Goal: Transaction & Acquisition: Purchase product/service

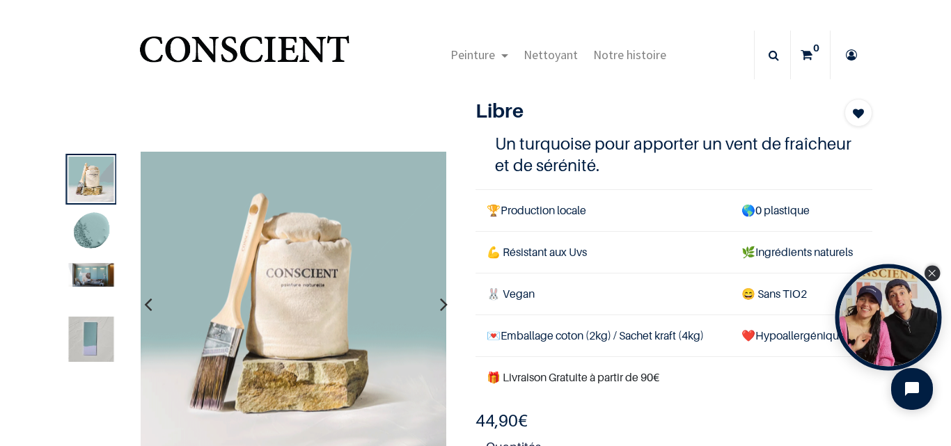
click at [930, 275] on icon "Close Tolstoy widget" at bounding box center [932, 273] width 8 height 7
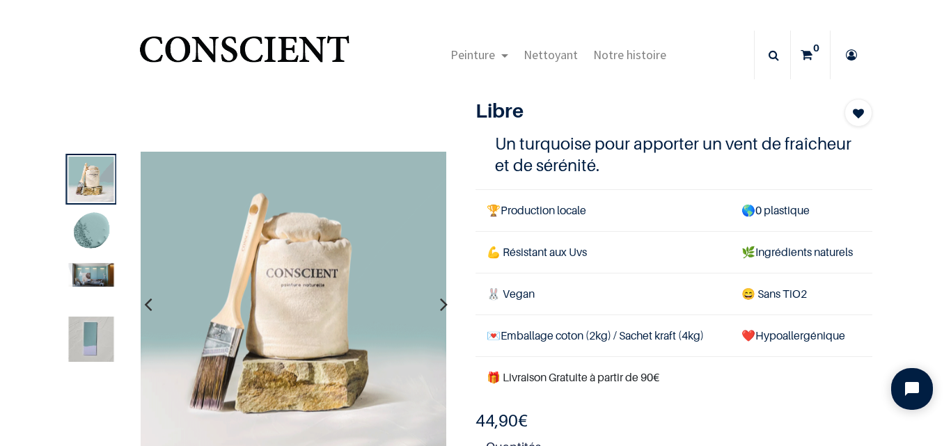
scroll to position [70, 0]
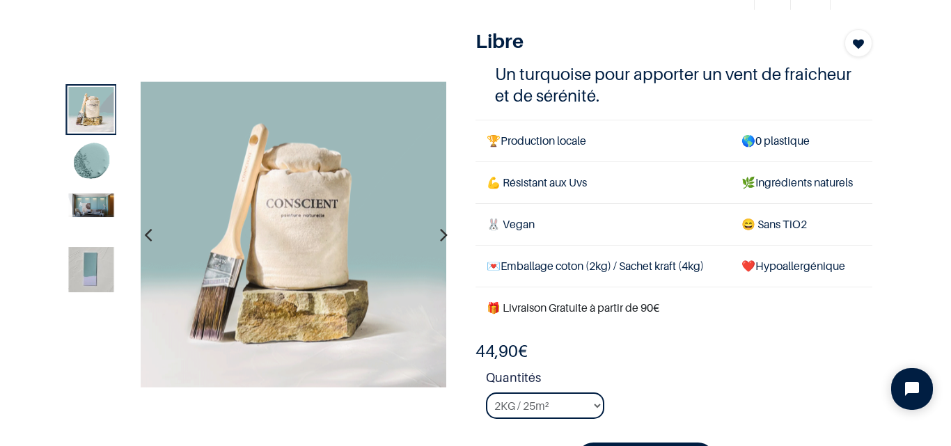
click at [92, 207] on img at bounding box center [90, 206] width 45 height 24
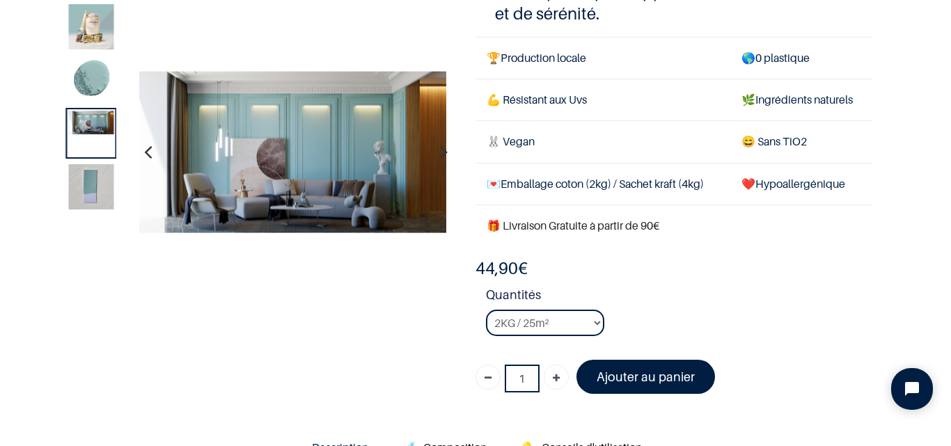
scroll to position [139, 0]
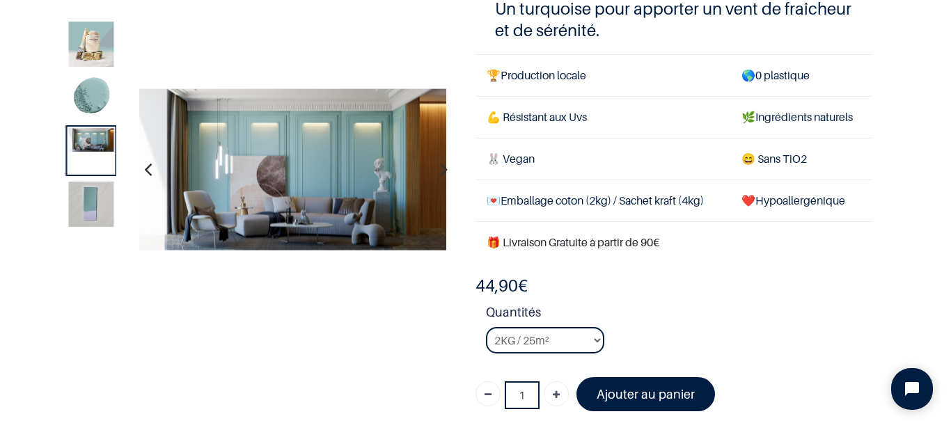
scroll to position [139, 0]
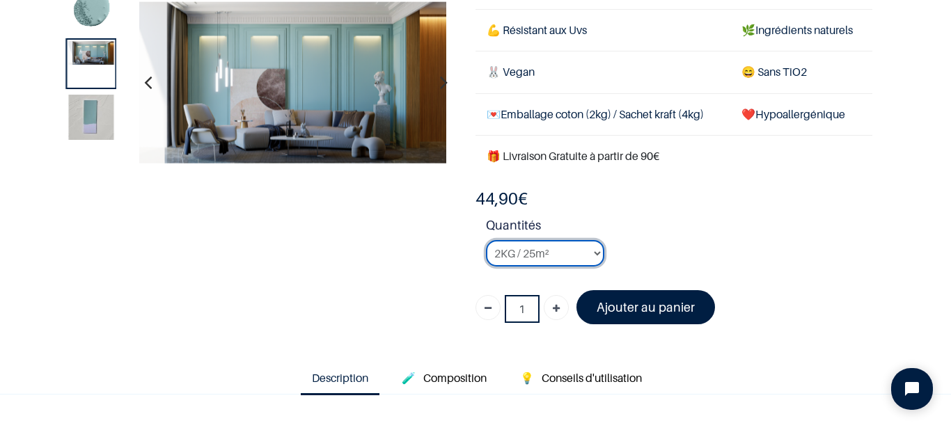
click at [590, 252] on select "2KG / 25m² 4KG / 50m² 8KG / 100m² Testeur" at bounding box center [545, 253] width 118 height 26
click at [636, 316] on link "Ajouter au panier" at bounding box center [646, 307] width 139 height 34
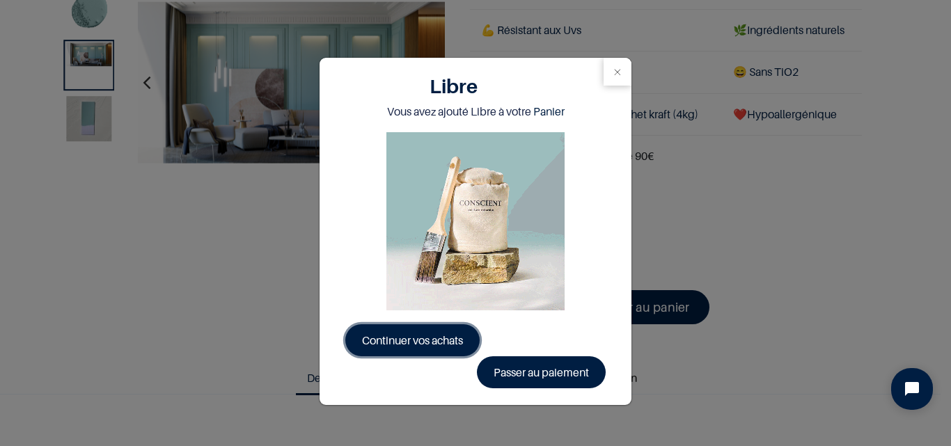
click at [449, 334] on span "Continuer vos achats" at bounding box center [412, 341] width 101 height 14
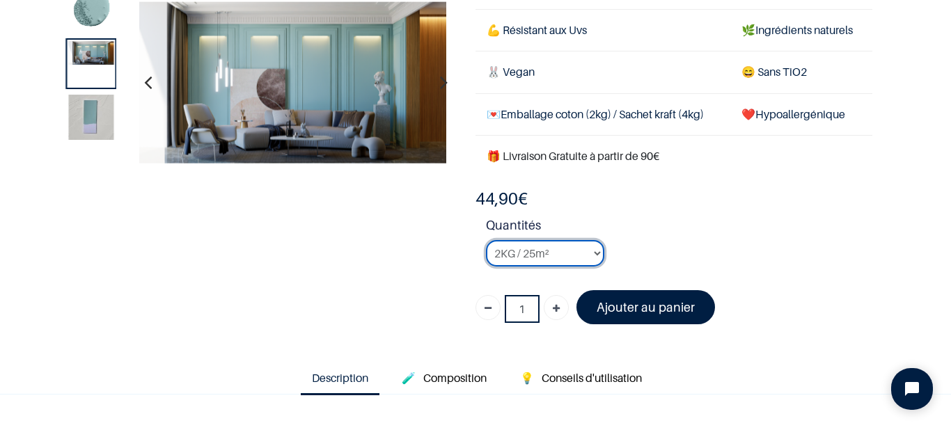
click at [553, 253] on select "2KG / 25m² 4KG / 50m² 8KG / 100m² Testeur" at bounding box center [545, 253] width 118 height 26
select select "54"
click at [486, 240] on select "2KG / 25m² 4KG / 50m² 8KG / 100m² Testeur" at bounding box center [545, 253] width 118 height 26
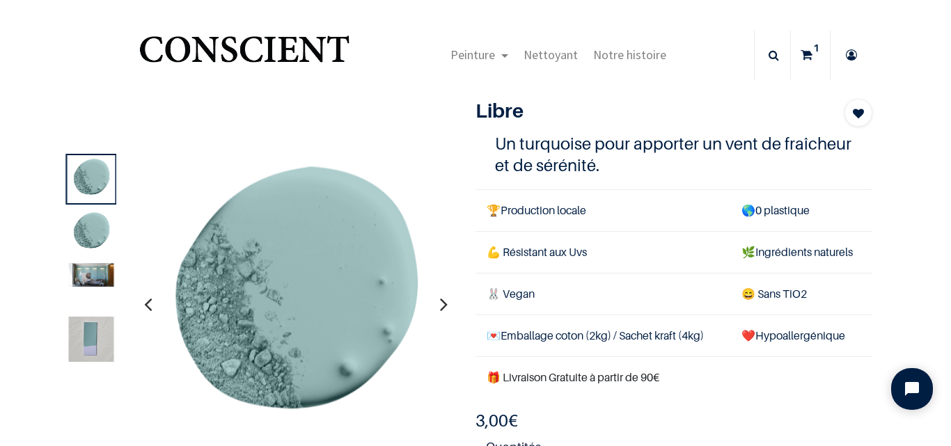
click at [91, 345] on img at bounding box center [90, 339] width 45 height 45
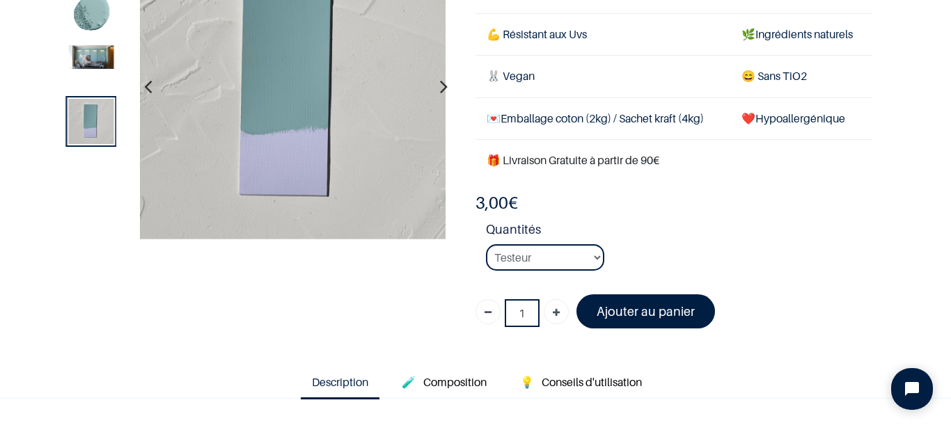
scroll to position [209, 0]
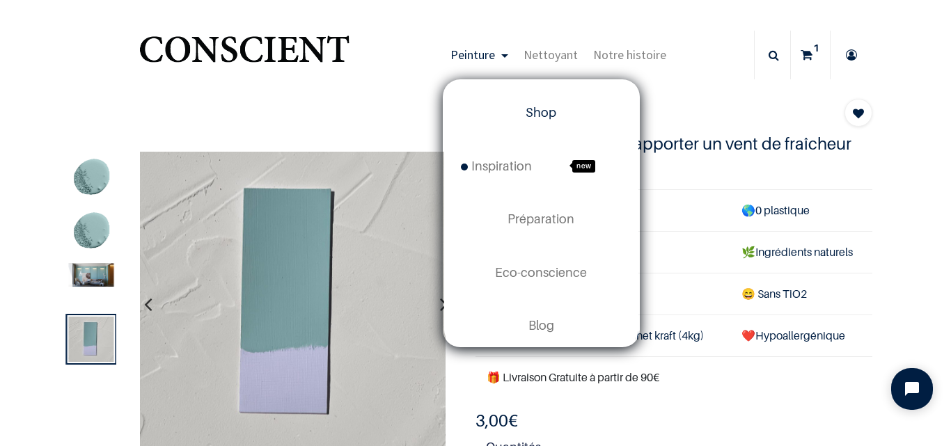
click at [536, 114] on span "Shop" at bounding box center [541, 112] width 31 height 15
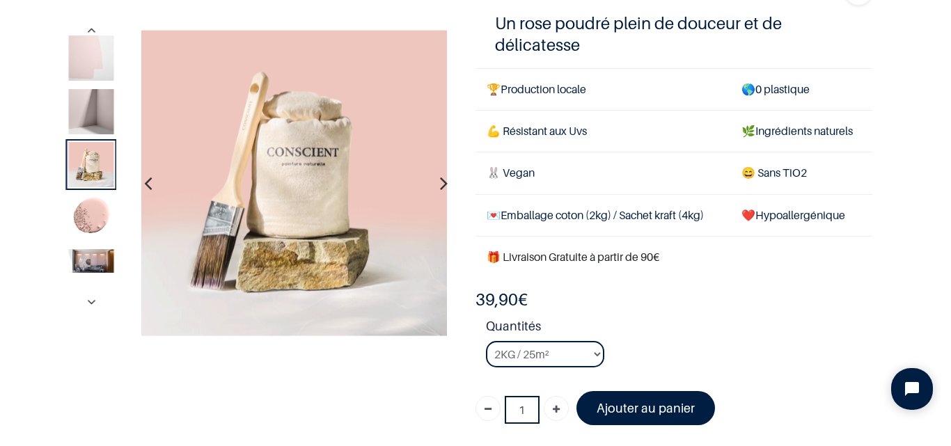
scroll to position [139, 0]
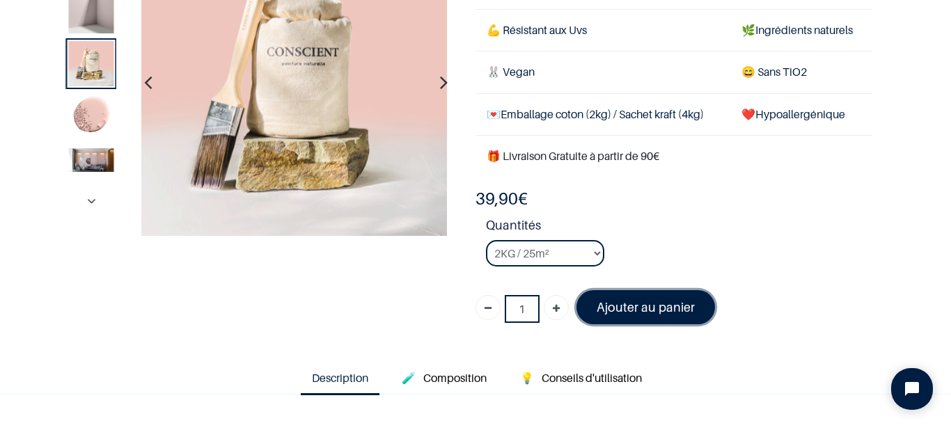
click at [634, 319] on link "Ajouter au panier" at bounding box center [646, 307] width 139 height 34
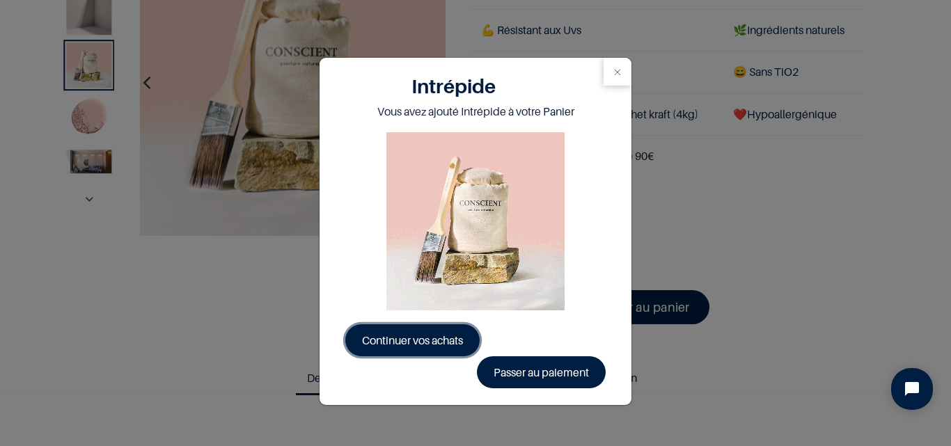
click at [407, 341] on span "Continuer vos achats" at bounding box center [412, 341] width 101 height 14
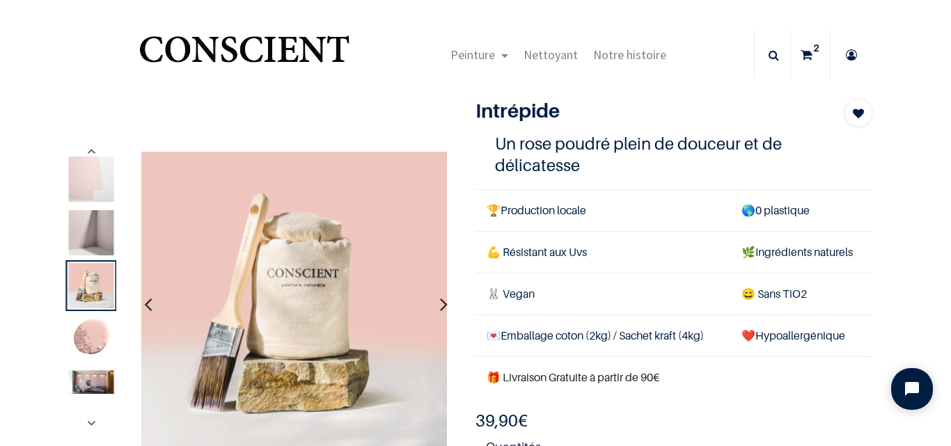
click at [294, 54] on img "Logo of Conscient" at bounding box center [243, 55] width 215 height 55
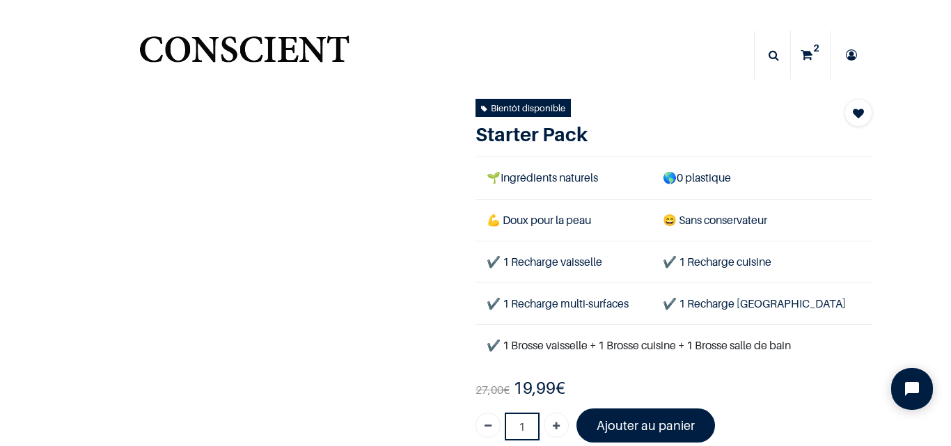
click at [283, 56] on img "Logo of Conscient" at bounding box center [243, 55] width 215 height 55
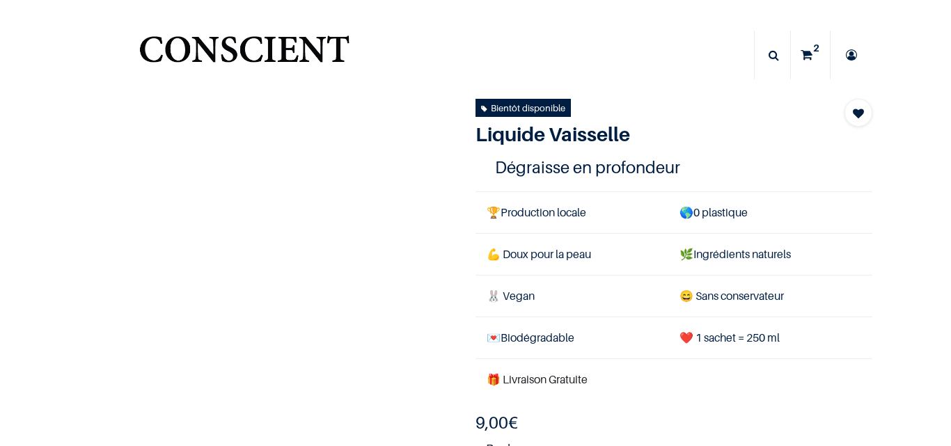
scroll to position [139, 0]
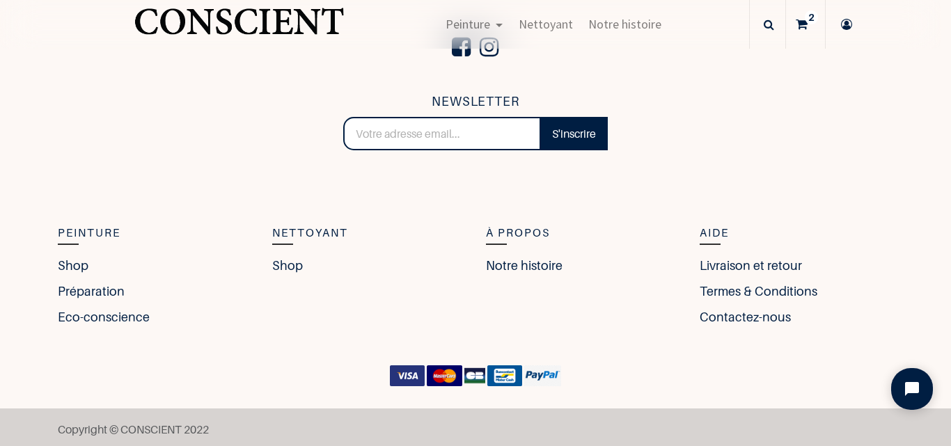
scroll to position [2414, 0]
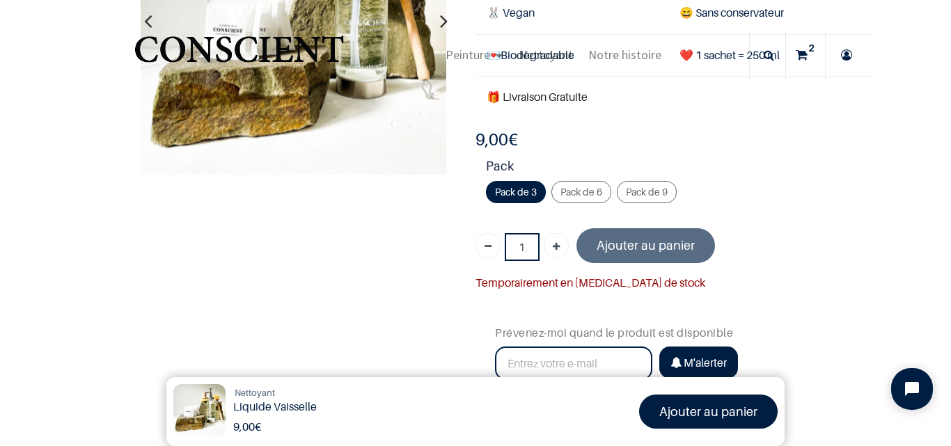
scroll to position [185, 0]
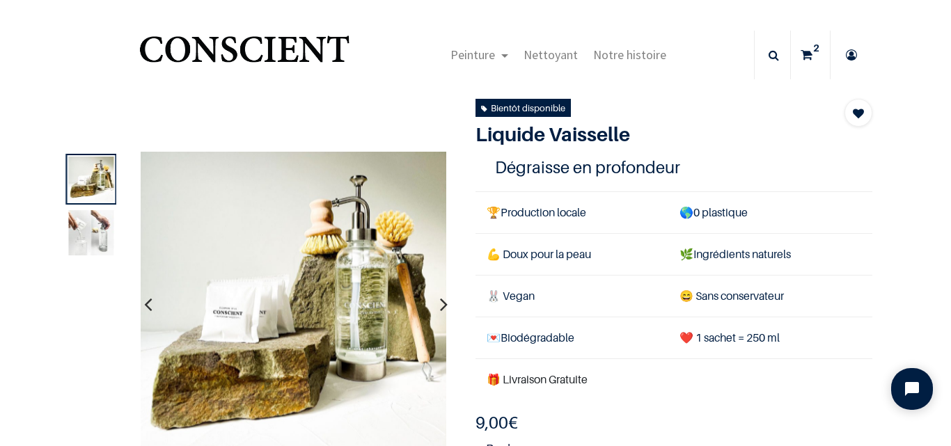
click at [81, 244] on img at bounding box center [90, 232] width 45 height 45
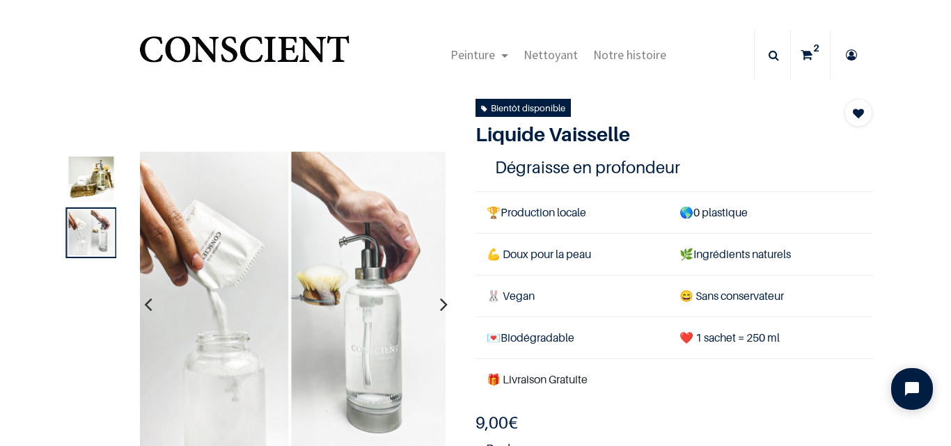
click at [281, 46] on img "Logo of Conscient" at bounding box center [243, 55] width 215 height 55
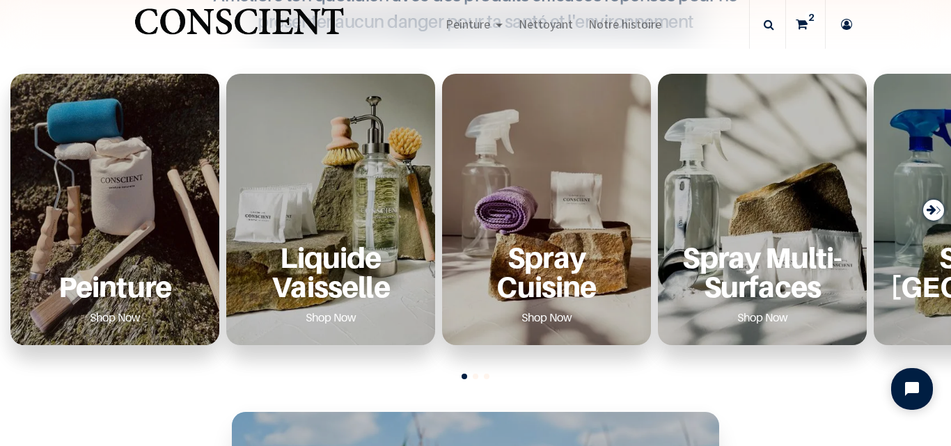
click at [930, 212] on div "Next slide" at bounding box center [933, 210] width 21 height 21
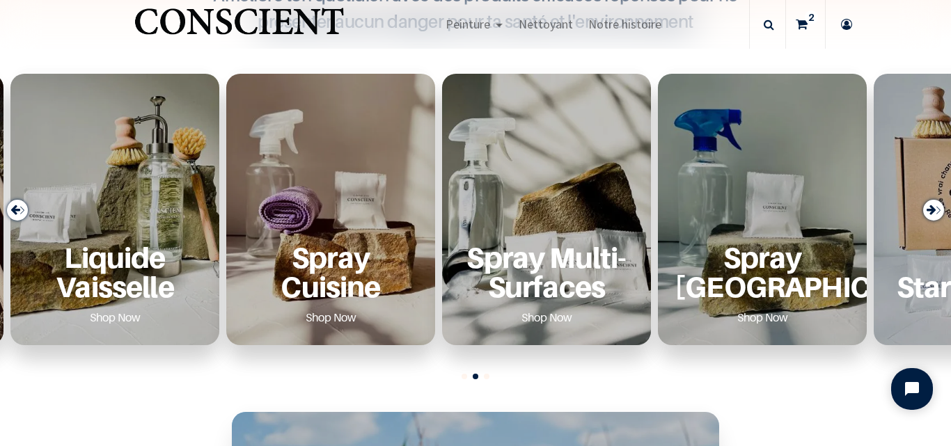
click at [930, 212] on div "Next slide" at bounding box center [933, 210] width 21 height 21
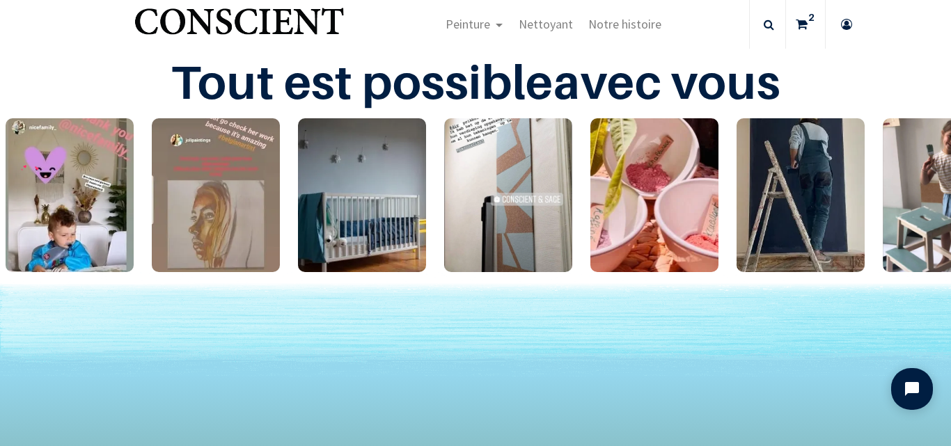
scroll to position [2019, 0]
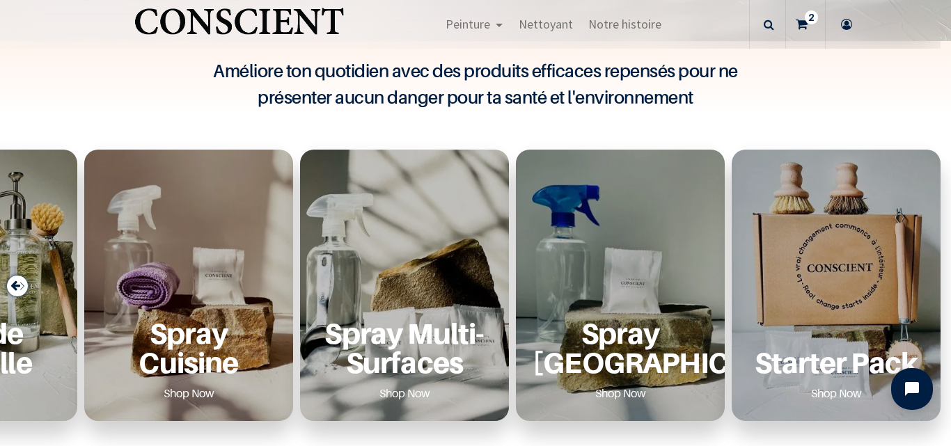
scroll to position [487, 0]
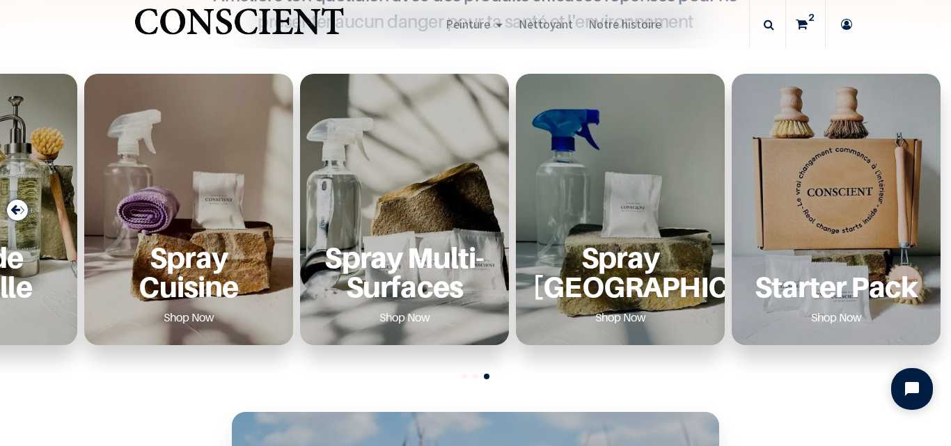
click at [13, 210] on div "Previous slide" at bounding box center [17, 210] width 21 height 21
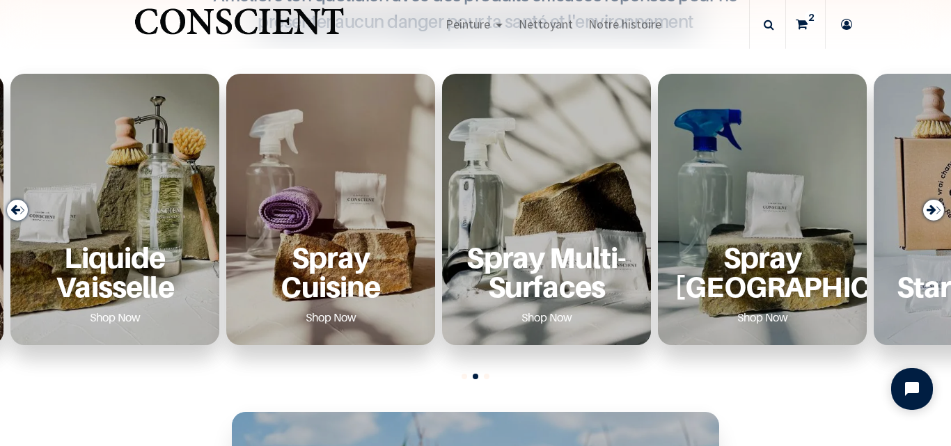
click at [13, 210] on div "Previous slide" at bounding box center [17, 210] width 21 height 21
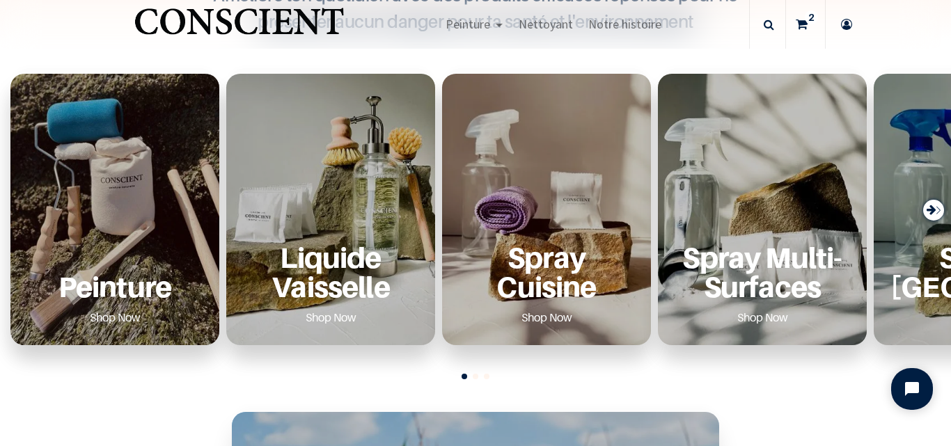
click at [129, 320] on link "Shop Now" at bounding box center [115, 317] width 84 height 22
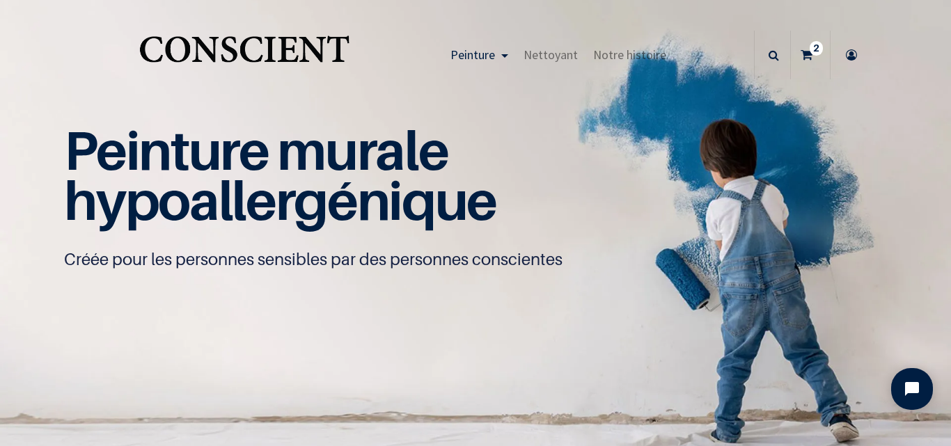
click at [769, 61] on icon at bounding box center [774, 55] width 10 height 49
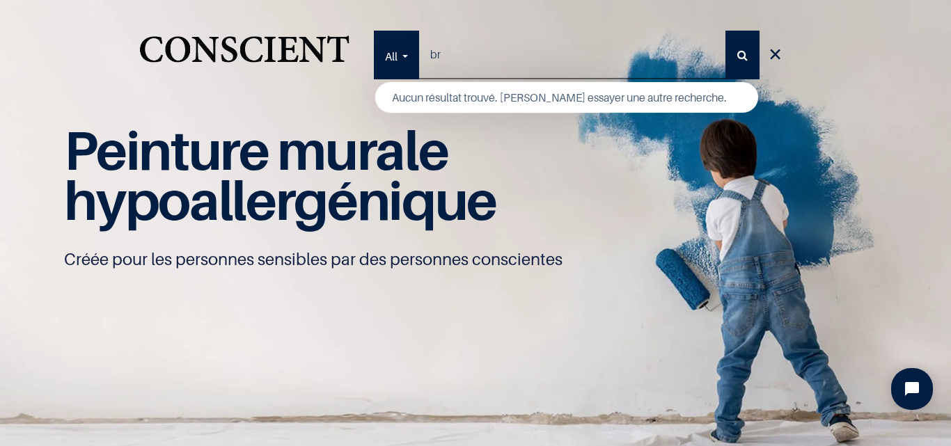
type input "b"
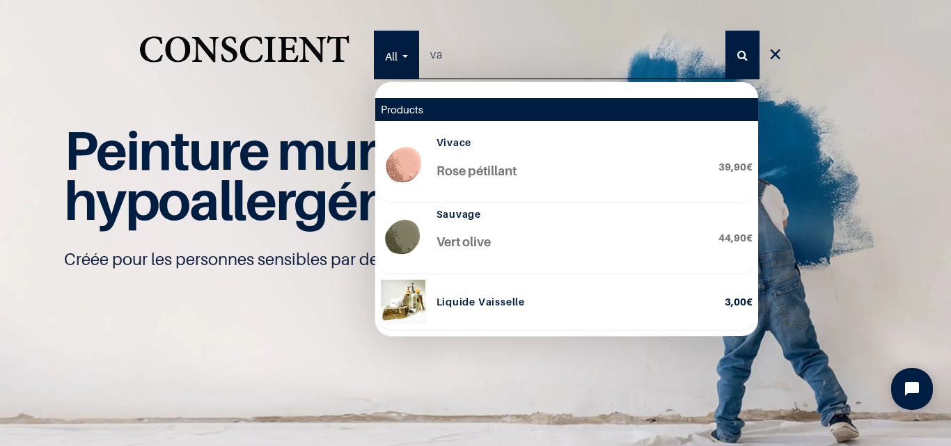
type input "va"
click at [483, 299] on h6 "Liquide Vaisselle" at bounding box center [575, 303] width 277 height 12
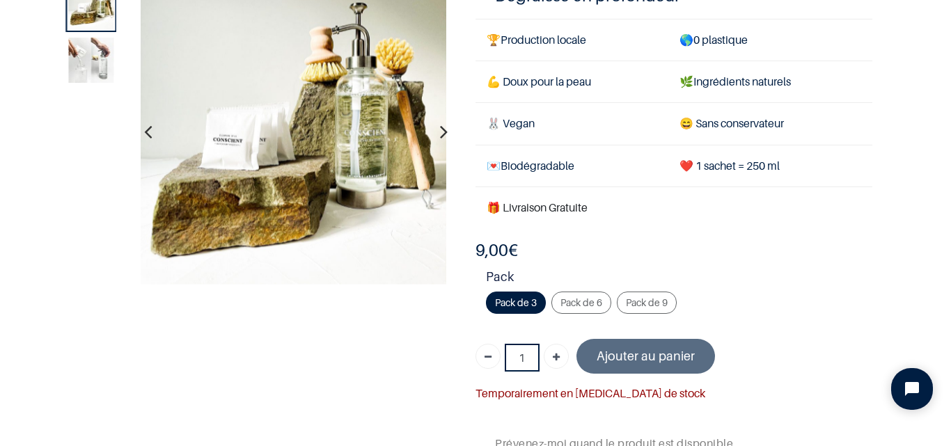
scroll to position [139, 0]
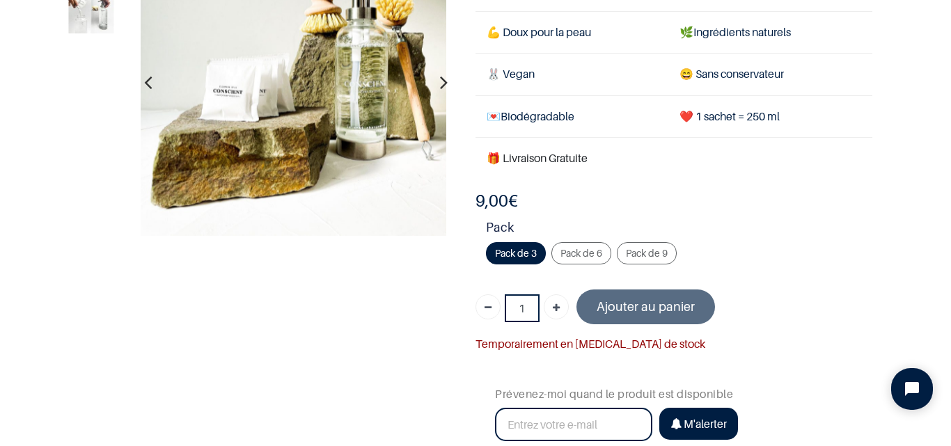
click at [569, 268] on li "Pack de 6 + 9,00 €" at bounding box center [583, 256] width 65 height 28
click at [568, 258] on span "Pack de 6" at bounding box center [582, 253] width 42 height 12
click at [0, 0] on input "Pack de 6 + 9,00 €" at bounding box center [0, 0] width 0 height 0
click at [646, 247] on span "Pack de 9" at bounding box center [647, 253] width 42 height 12
click at [0, 0] on input "Pack de 9 + 18,00 €" at bounding box center [0, 0] width 0 height 0
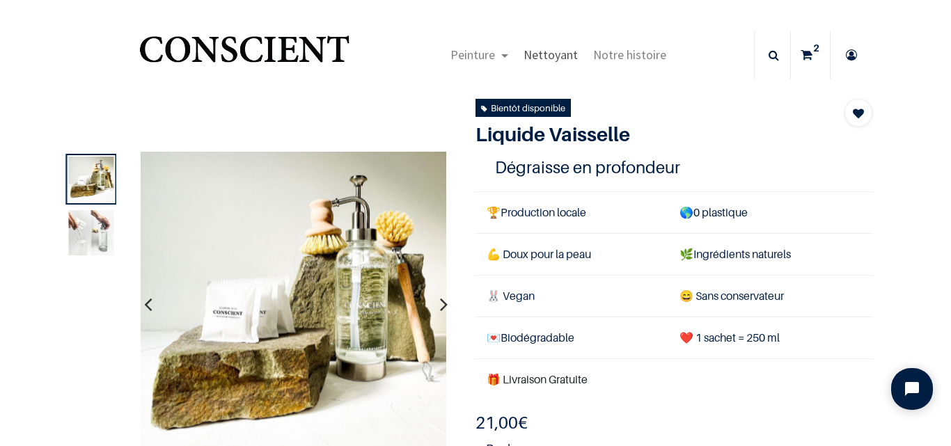
click at [537, 62] on span "Nettoyant" at bounding box center [551, 55] width 54 height 16
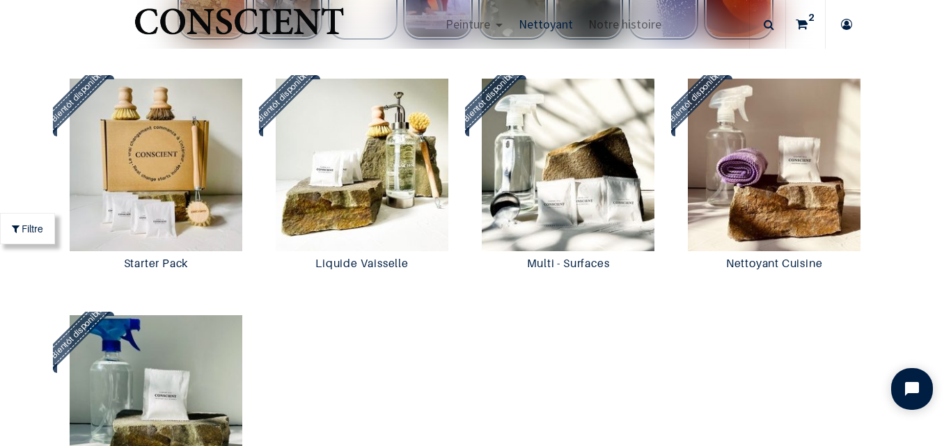
scroll to position [1045, 0]
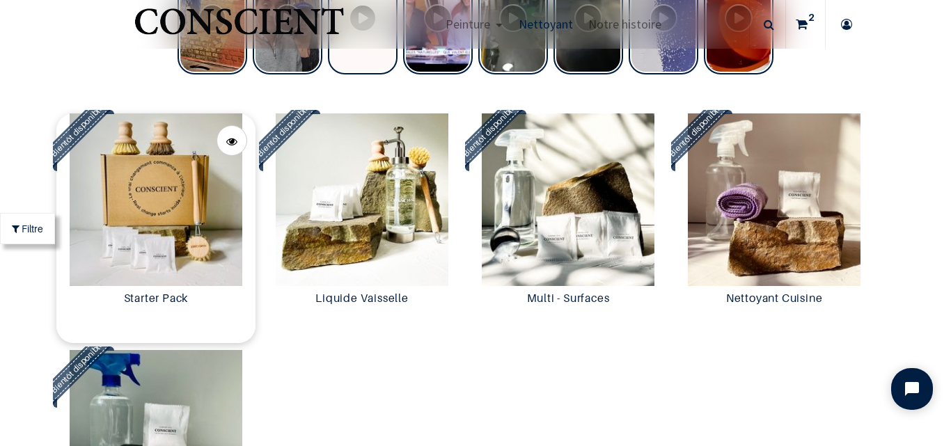
click at [140, 208] on img at bounding box center [155, 200] width 199 height 173
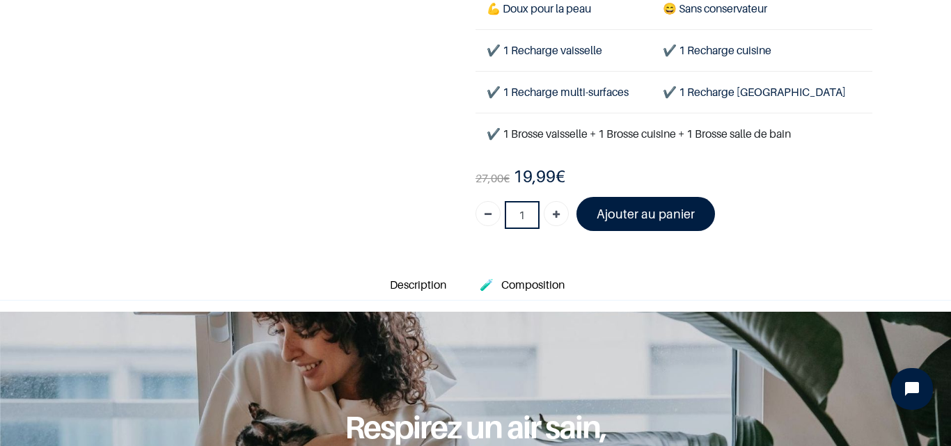
scroll to position [209, 0]
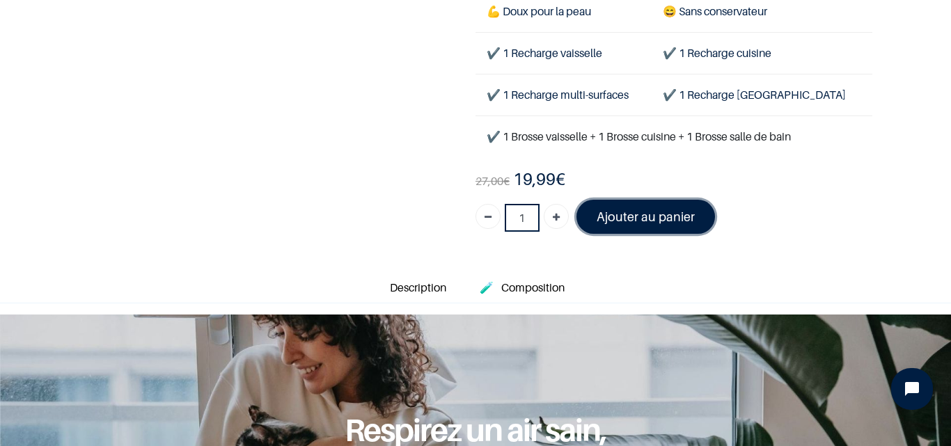
click at [650, 214] on font "Ajouter au panier" at bounding box center [646, 217] width 98 height 15
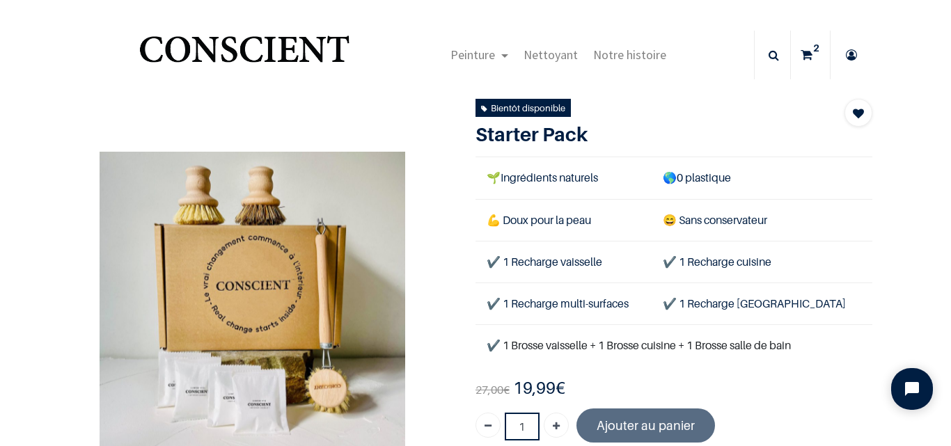
click at [811, 56] on link "2" at bounding box center [810, 55] width 39 height 49
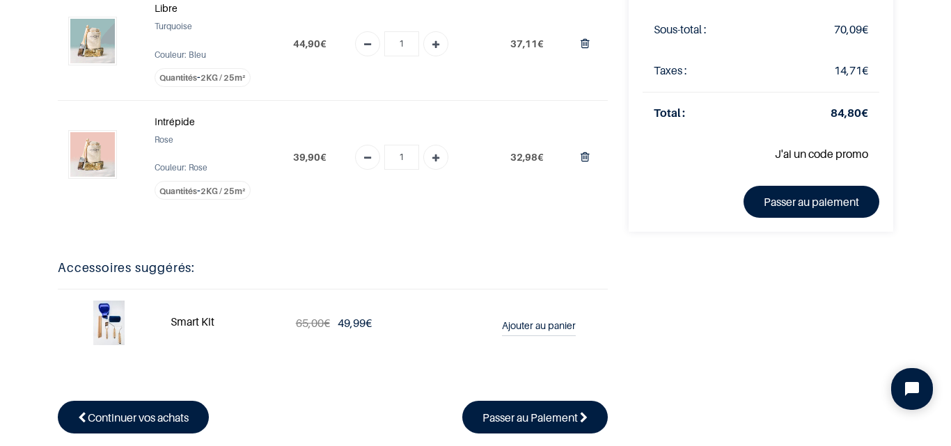
scroll to position [70, 0]
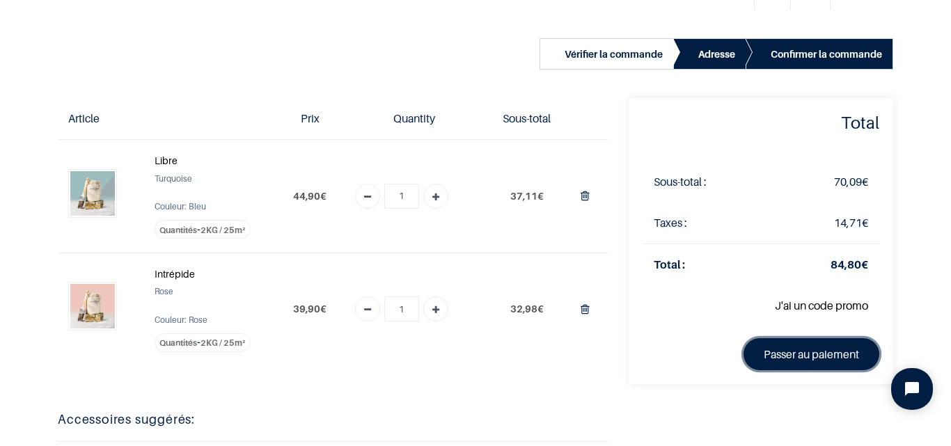
click at [785, 360] on link "Passer au paiement" at bounding box center [812, 354] width 136 height 32
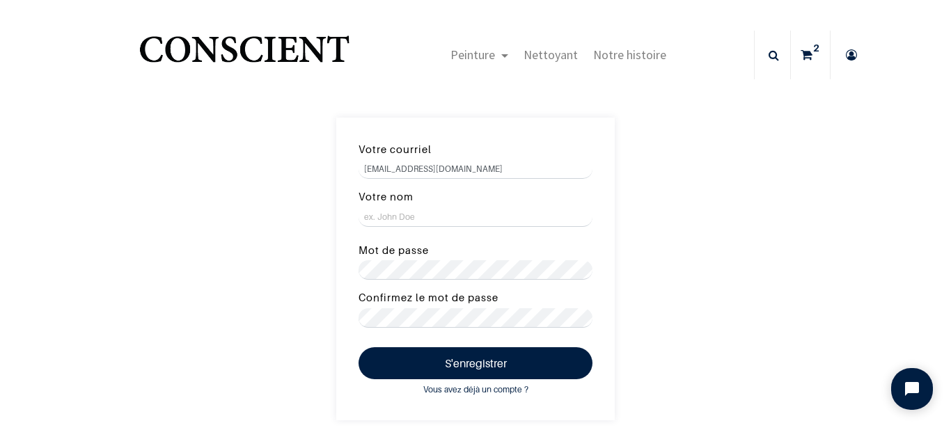
type input "[EMAIL_ADDRESS][DOMAIN_NAME]"
type input "SEVERIN"
click at [359, 347] on button "S'enregistrer" at bounding box center [476, 363] width 234 height 32
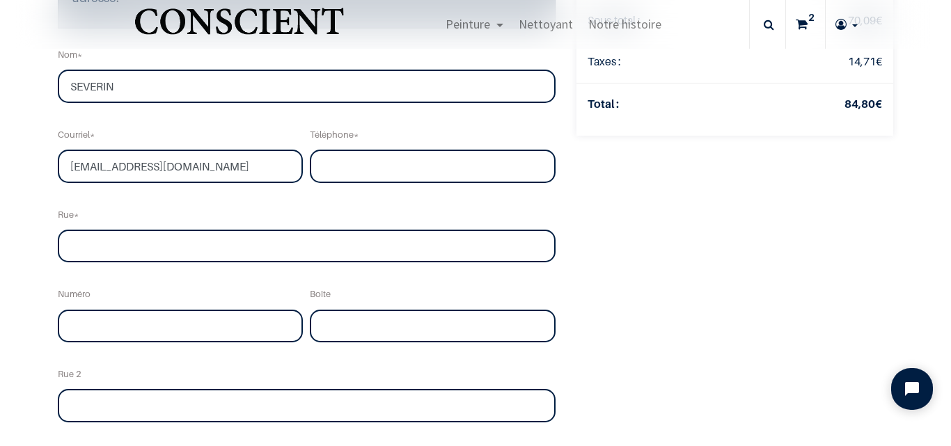
scroll to position [279, 0]
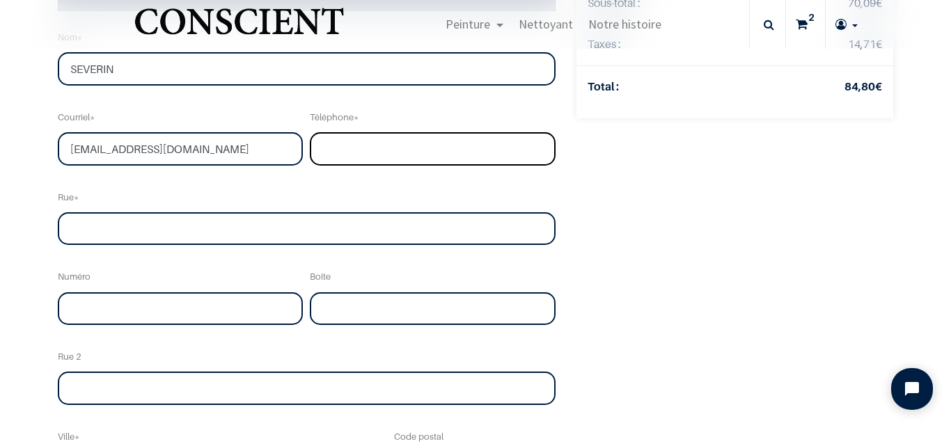
click at [328, 153] on input "tel" at bounding box center [432, 148] width 245 height 33
type input "0615379605"
click at [285, 230] on input "text" at bounding box center [306, 228] width 497 height 33
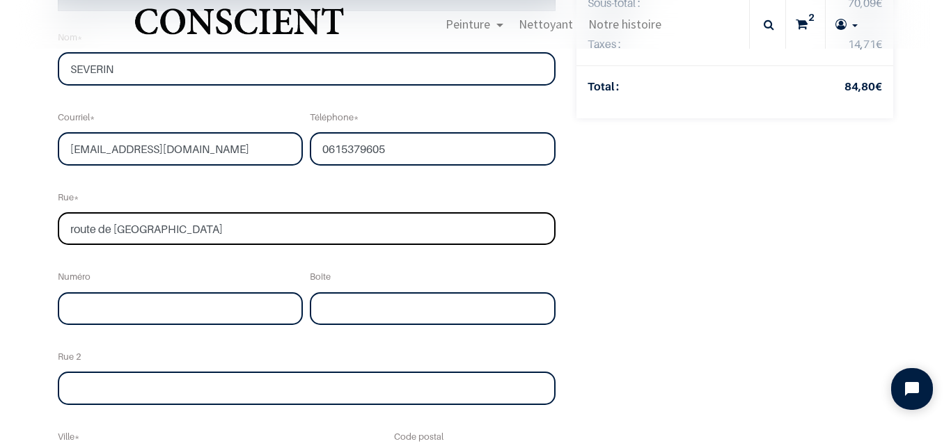
type input "route de Cabane"
type input "104"
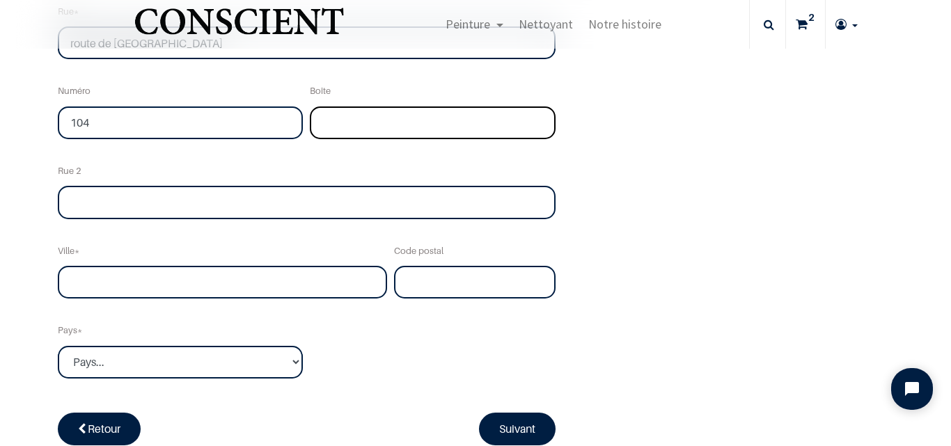
scroll to position [487, 0]
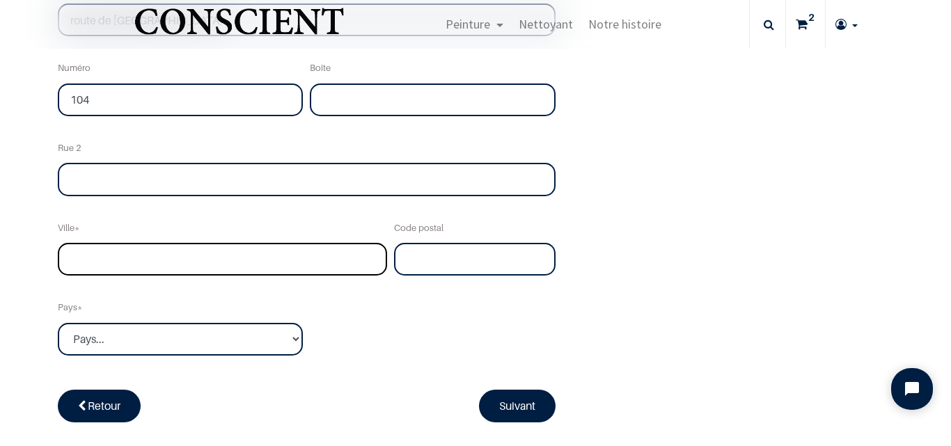
click at [224, 262] on input "text" at bounding box center [222, 259] width 329 height 33
type input "BAURECH"
click at [448, 251] on input "text" at bounding box center [474, 259] width 161 height 33
type input "33880"
click at [245, 338] on select "Pays... Afghanistan Afrique du sud Albanie Algérie" at bounding box center [180, 339] width 245 height 33
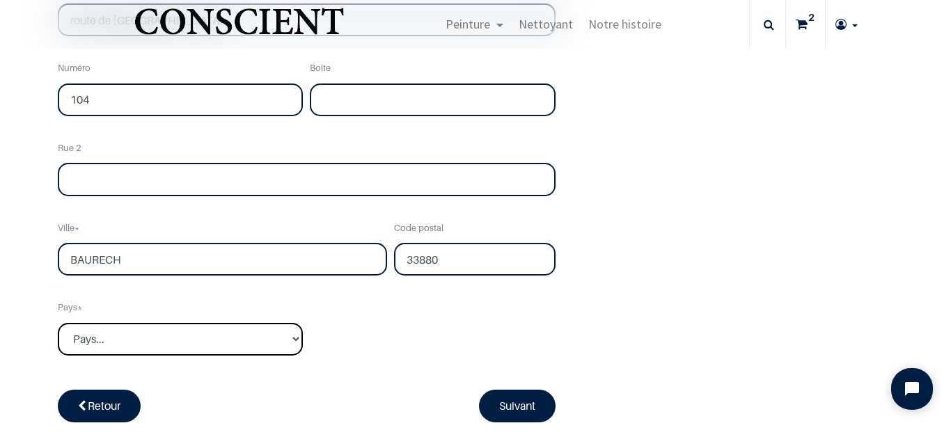
select select "75"
click at [58, 323] on select "Pays... Afghanistan Afrique du sud Albanie Algérie" at bounding box center [180, 339] width 245 height 33
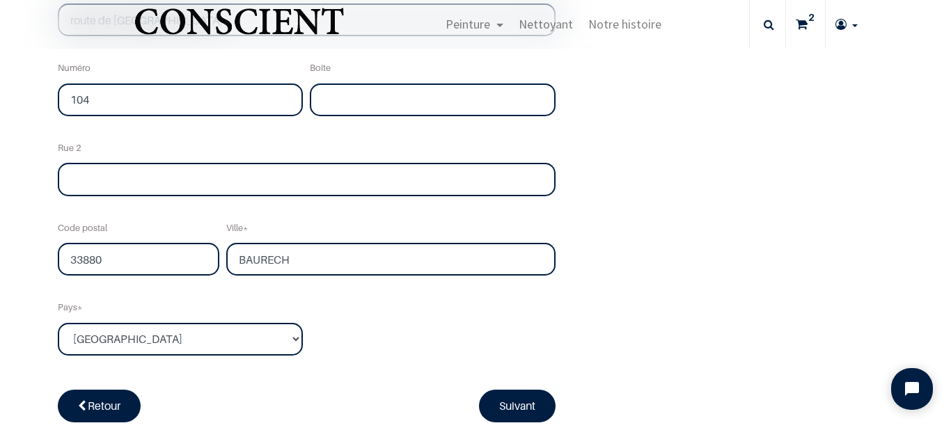
click at [442, 336] on div "Nom SEVERIN Courriel alexandra.severin@gmail.com Téléphone 0615379605 Rue route…" at bounding box center [306, 92] width 504 height 559
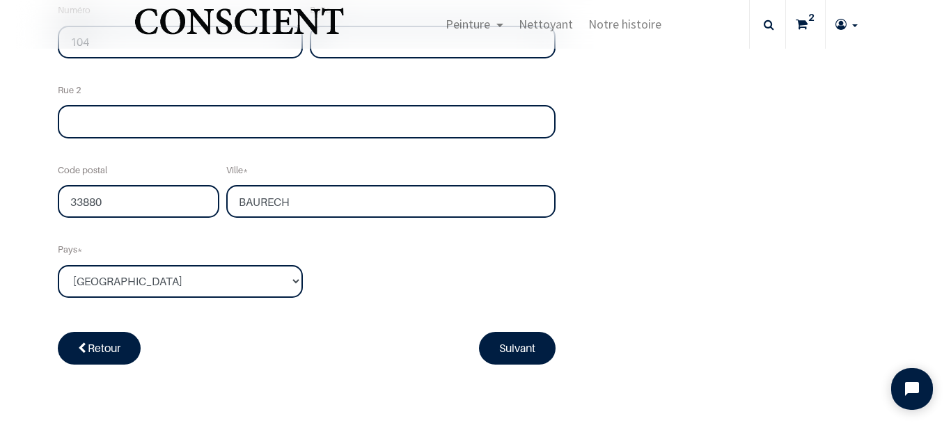
scroll to position [627, 0]
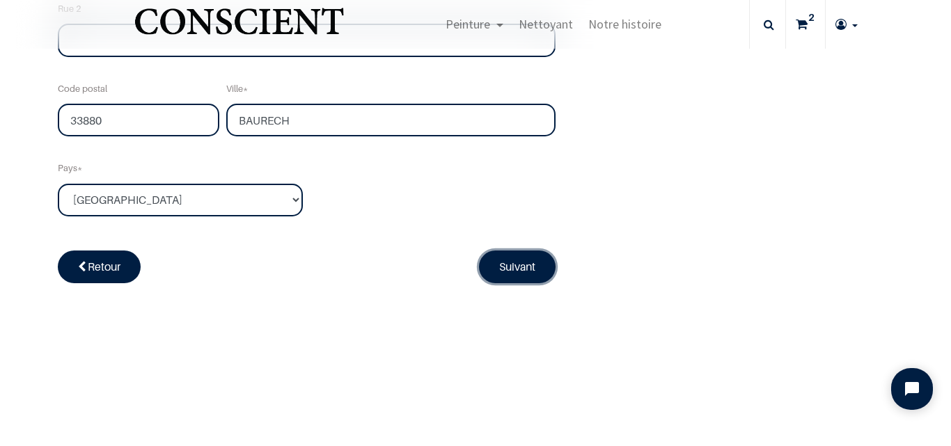
click at [492, 263] on link "Suivant" at bounding box center [517, 267] width 77 height 32
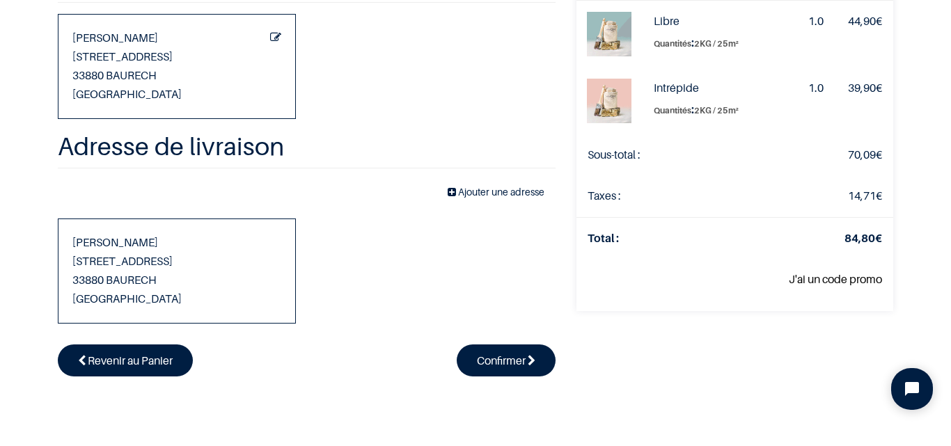
scroll to position [139, 0]
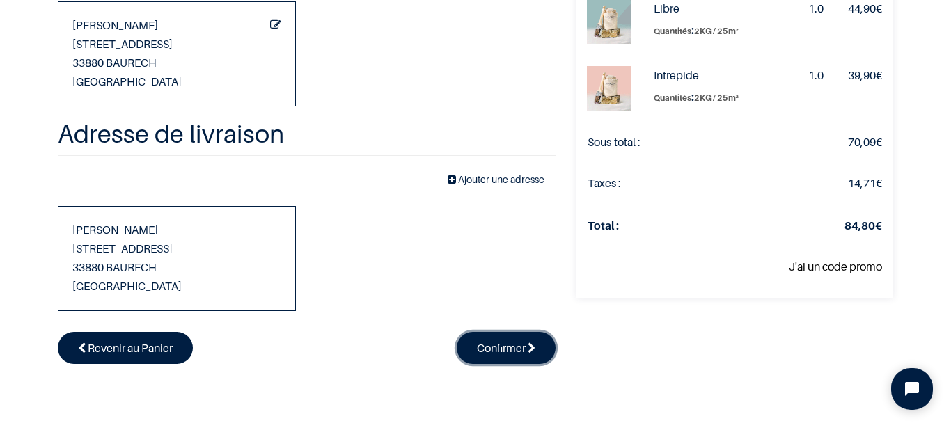
click at [494, 343] on span "Confirmer" at bounding box center [501, 348] width 49 height 14
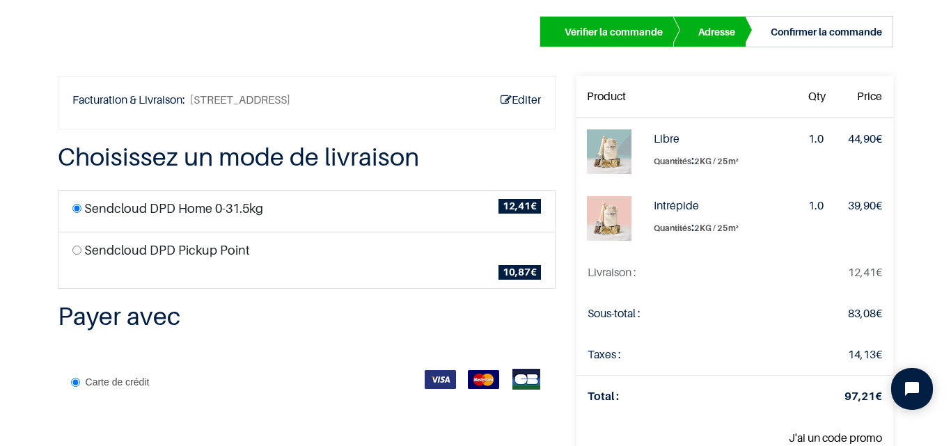
scroll to position [70, 0]
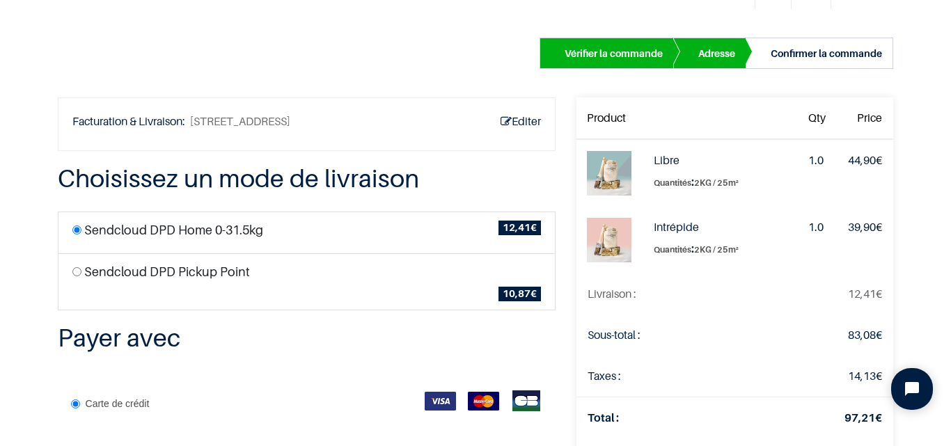
click at [75, 270] on input "radio" at bounding box center [76, 271] width 9 height 9
radio input "true"
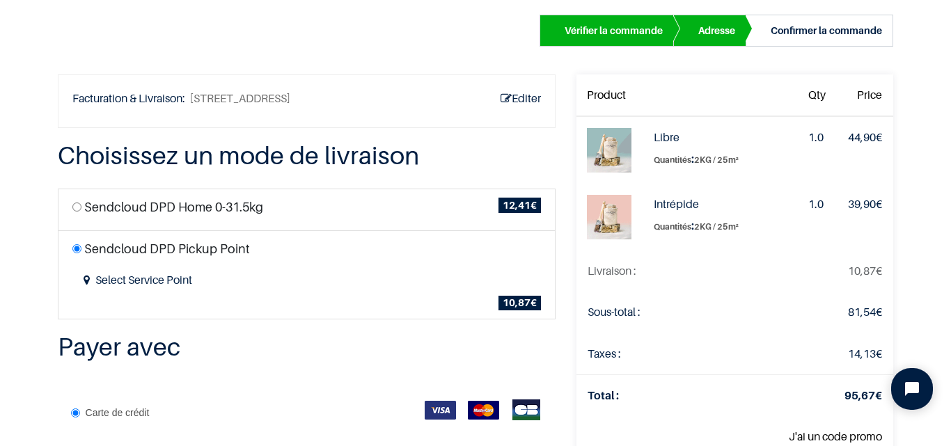
scroll to position [1, 0]
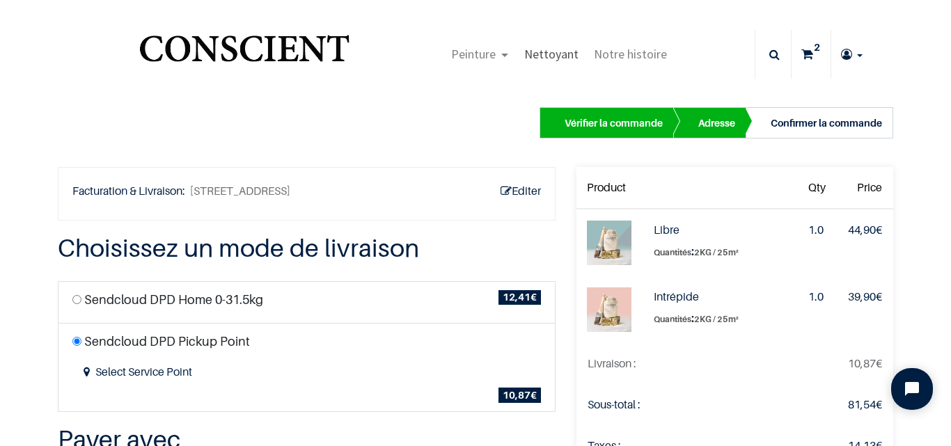
click at [551, 54] on span "Nettoyant" at bounding box center [551, 54] width 54 height 16
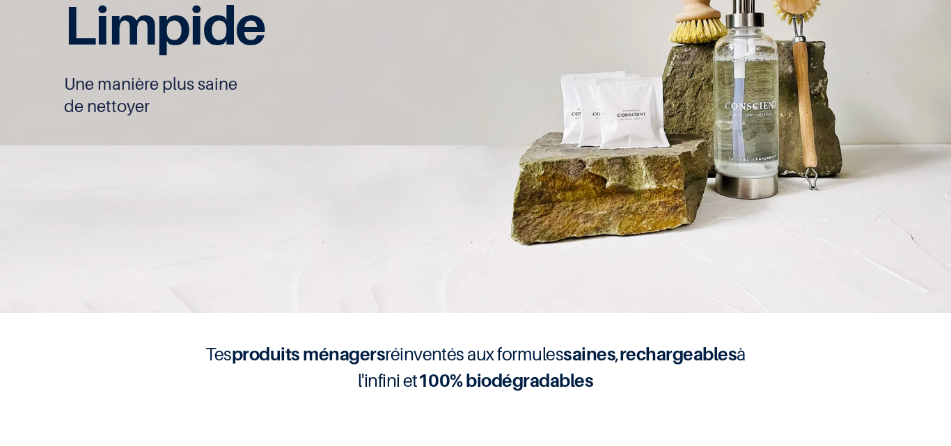
type input "[EMAIL_ADDRESS][DOMAIN_NAME]"
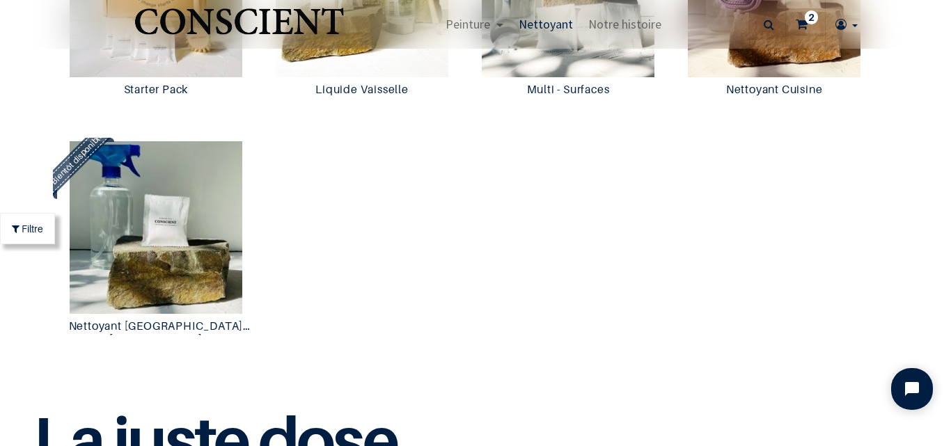
scroll to position [836, 0]
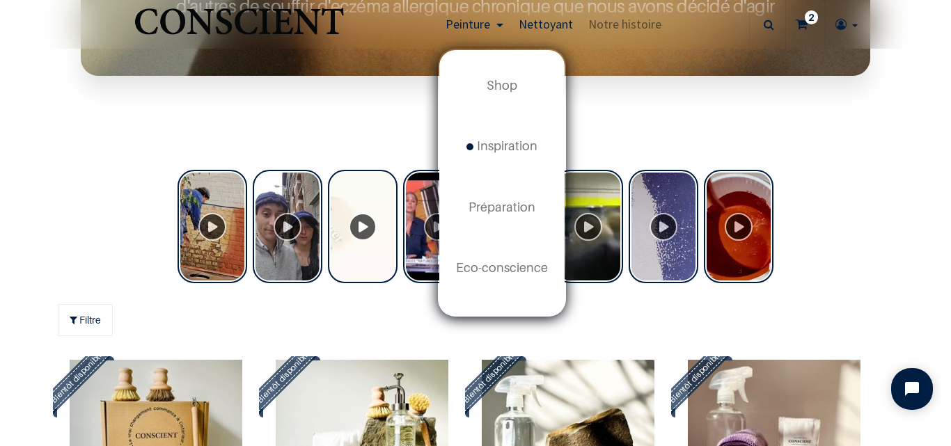
click at [473, 31] on span "Peinture" at bounding box center [468, 24] width 45 height 16
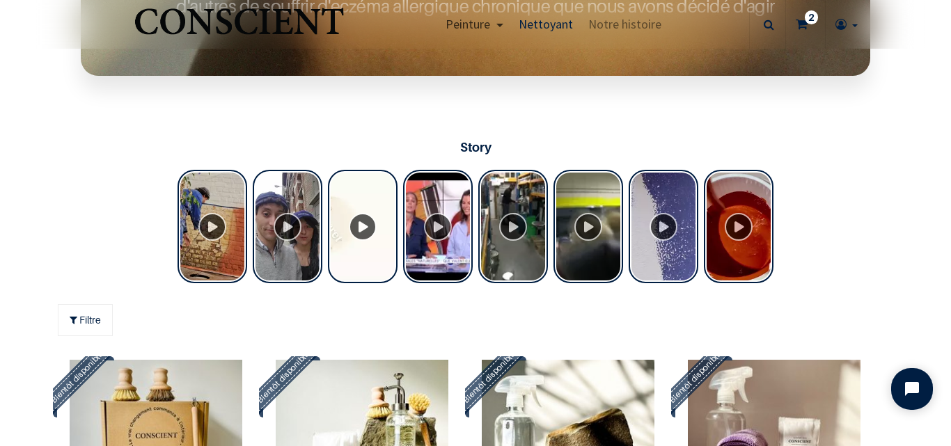
click at [500, 24] on link "Peinture" at bounding box center [474, 24] width 73 height 49
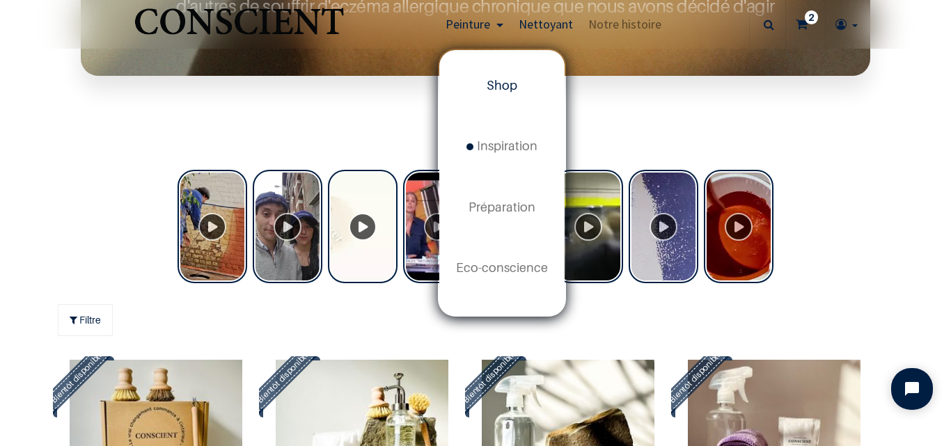
click at [494, 83] on span "Shop" at bounding box center [502, 85] width 31 height 15
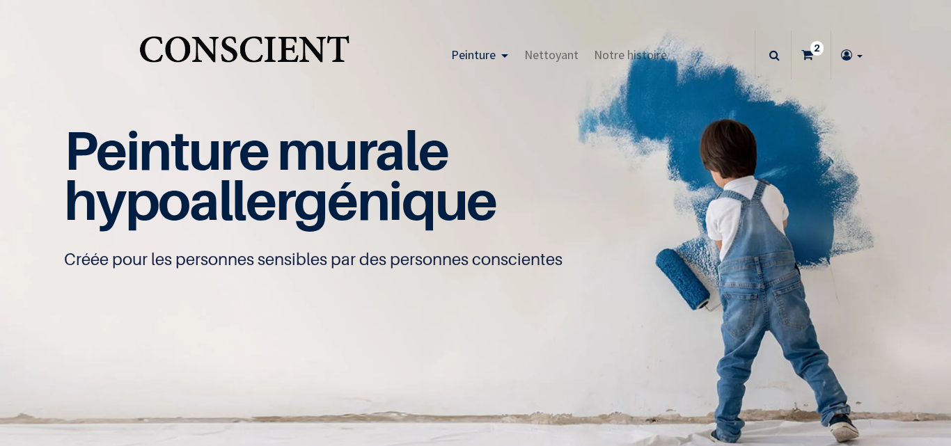
type input "[EMAIL_ADDRESS][DOMAIN_NAME]"
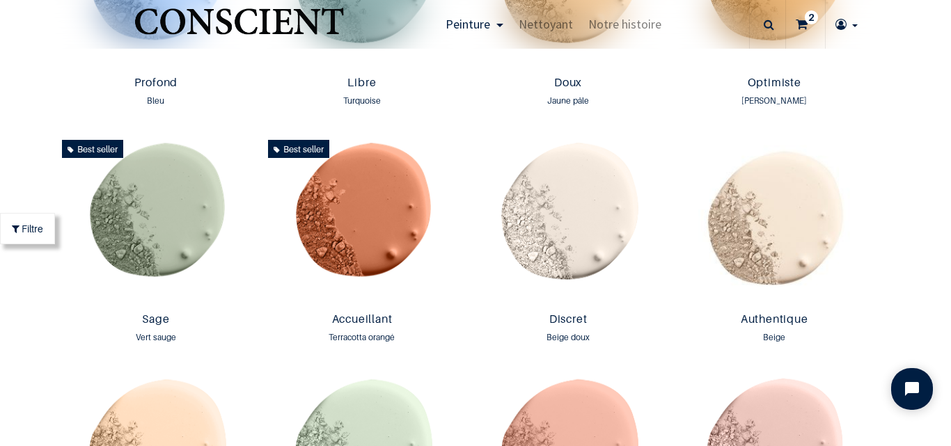
scroll to position [1115, 0]
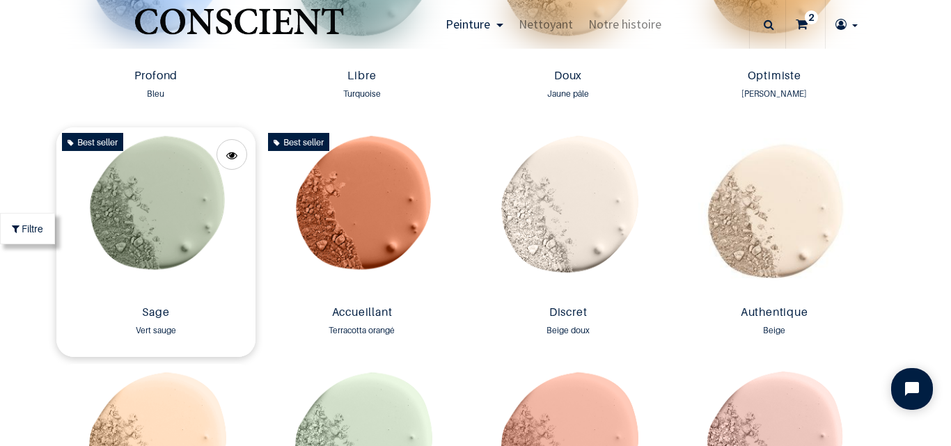
click at [150, 210] on img at bounding box center [155, 213] width 199 height 173
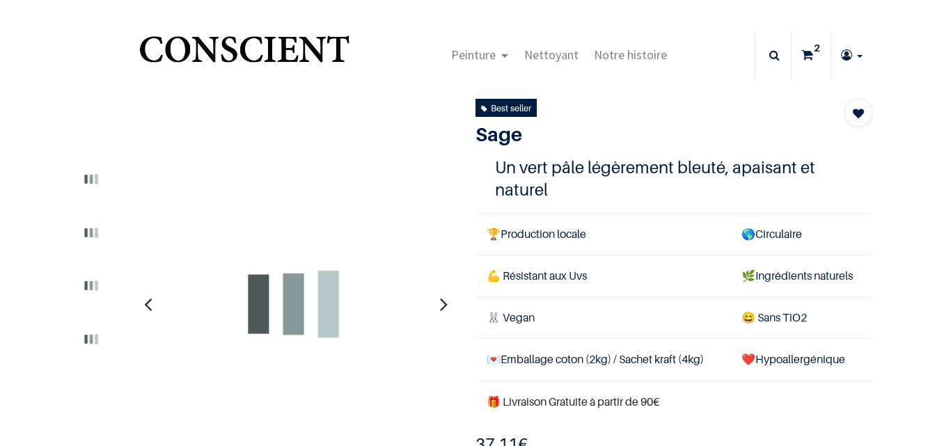
type input "[EMAIL_ADDRESS][DOMAIN_NAME]"
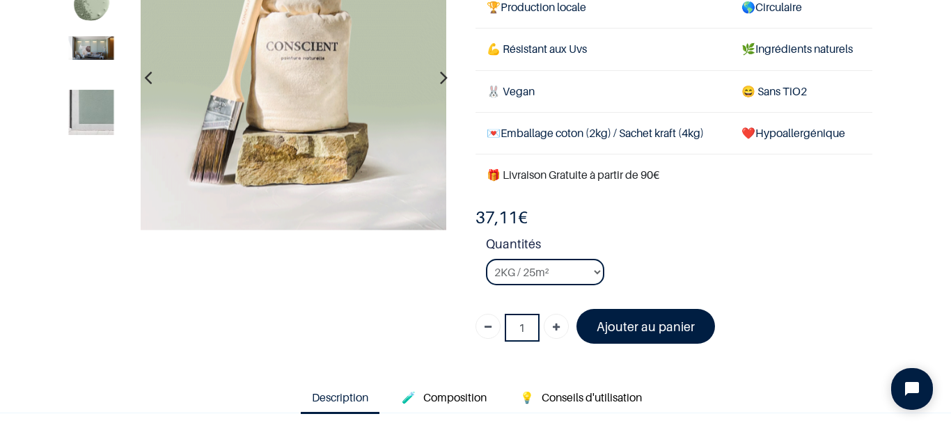
scroll to position [209, 0]
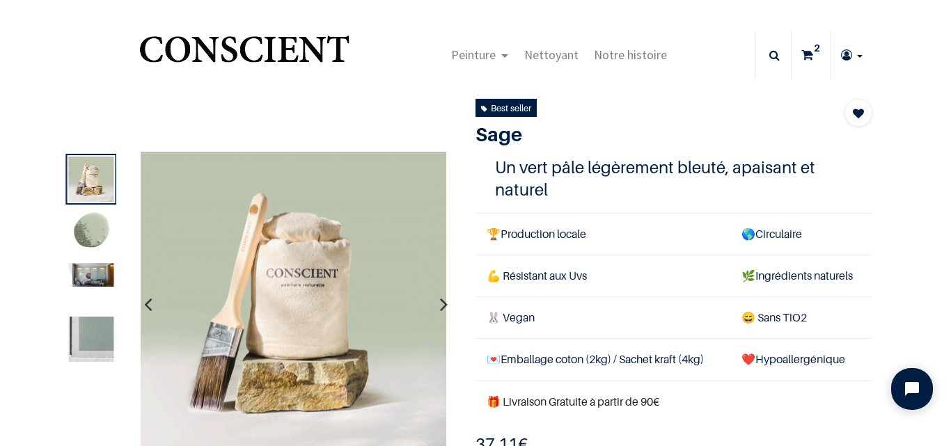
click at [89, 274] on img at bounding box center [90, 275] width 45 height 24
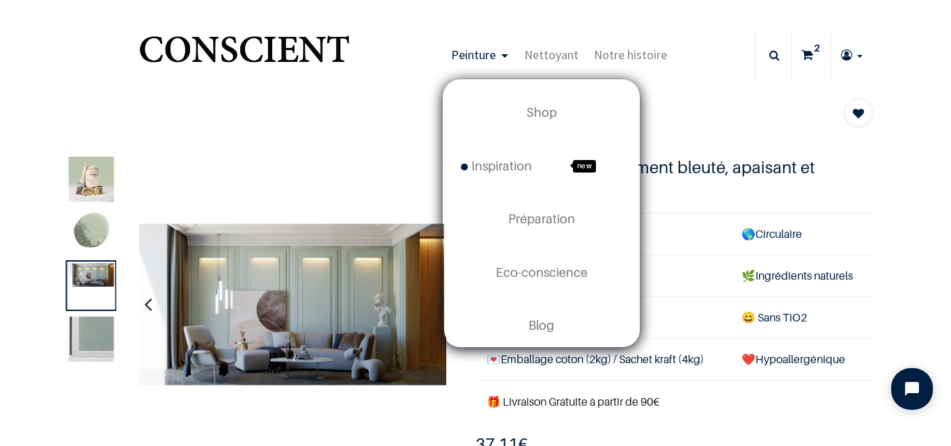
click at [477, 58] on span "Peinture" at bounding box center [473, 55] width 45 height 16
click at [540, 107] on span "Shop" at bounding box center [541, 112] width 31 height 15
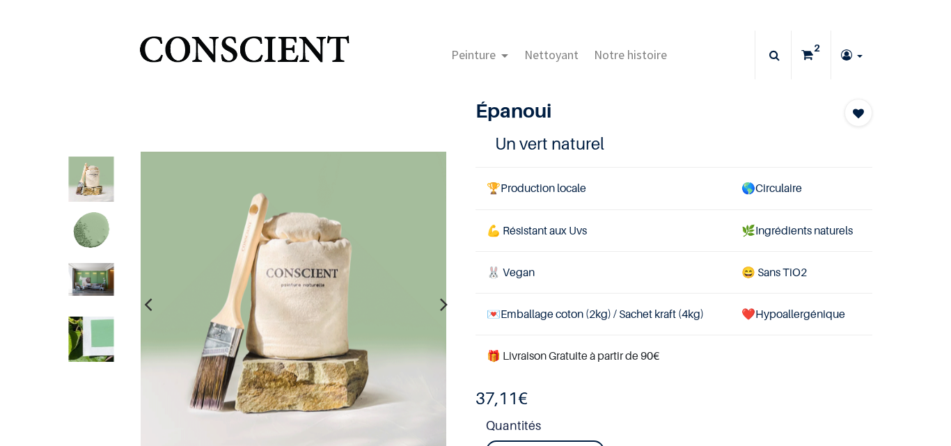
type input "[EMAIL_ADDRESS][DOMAIN_NAME]"
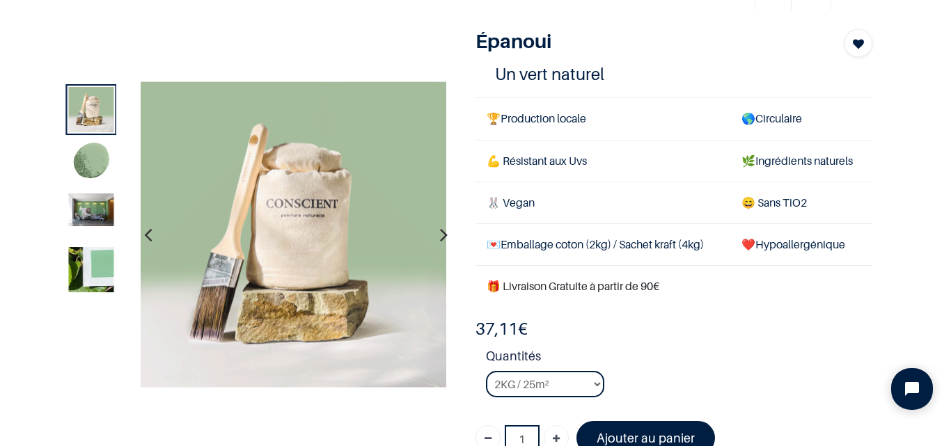
click at [103, 203] on img at bounding box center [90, 210] width 45 height 33
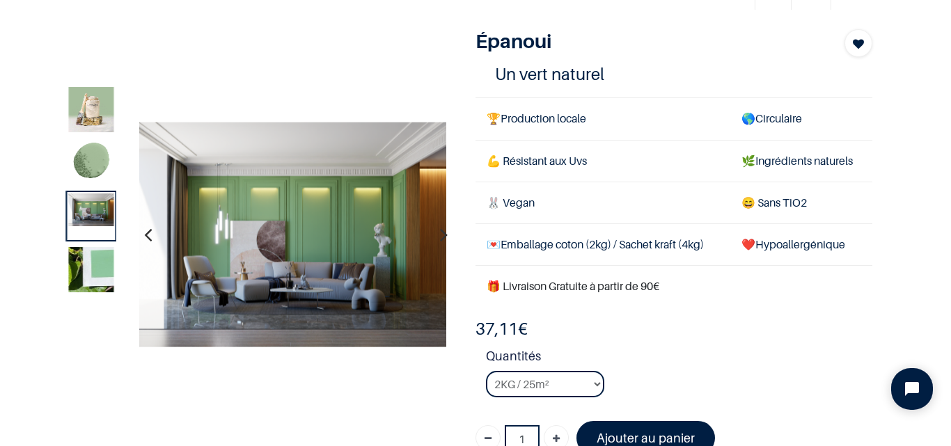
click at [88, 278] on img at bounding box center [90, 269] width 45 height 45
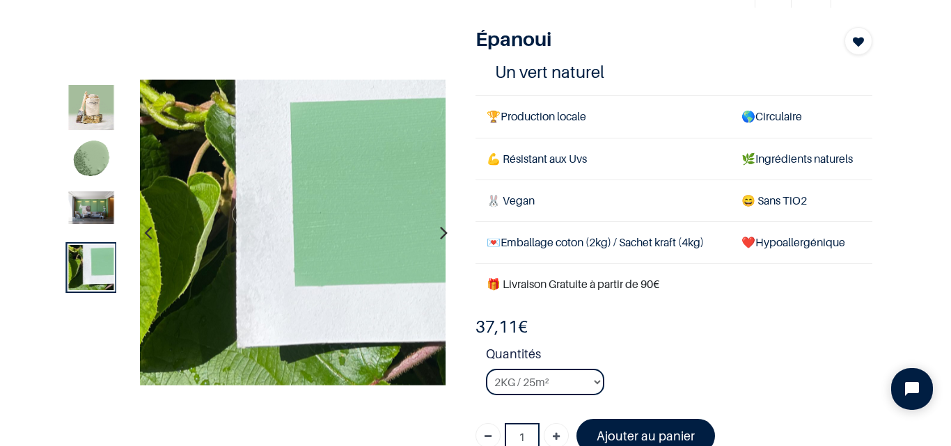
scroll to position [70, 0]
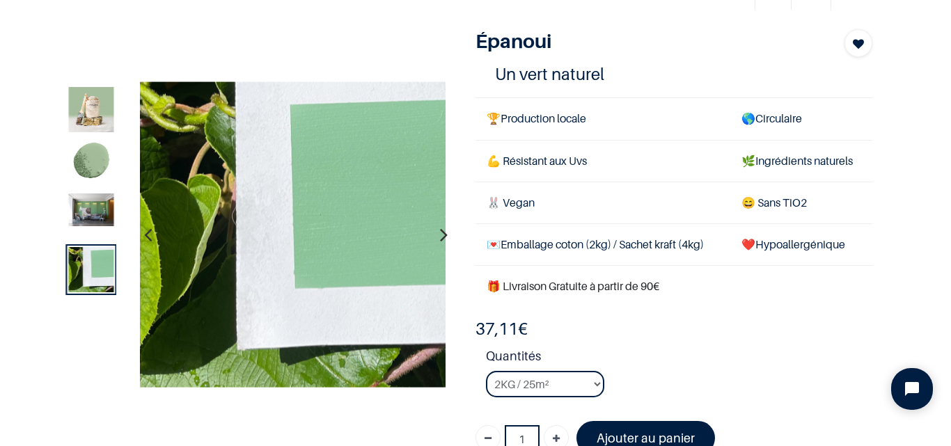
click at [100, 160] on img at bounding box center [90, 163] width 45 height 45
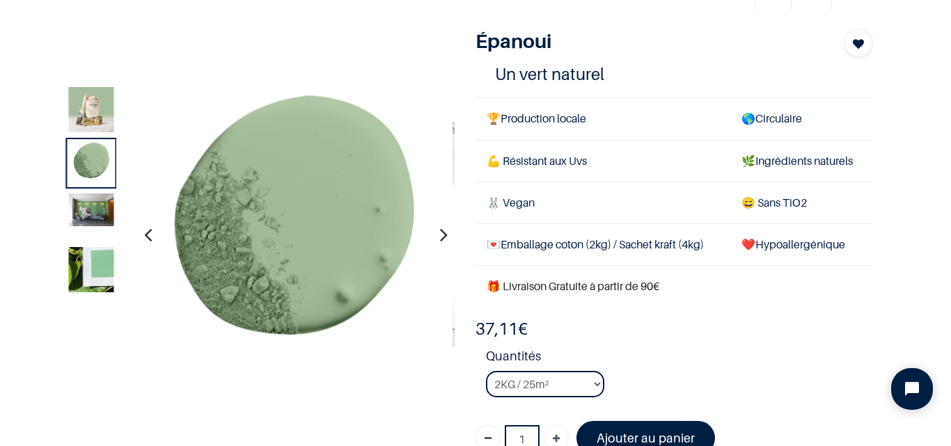
click at [102, 204] on img at bounding box center [90, 210] width 45 height 33
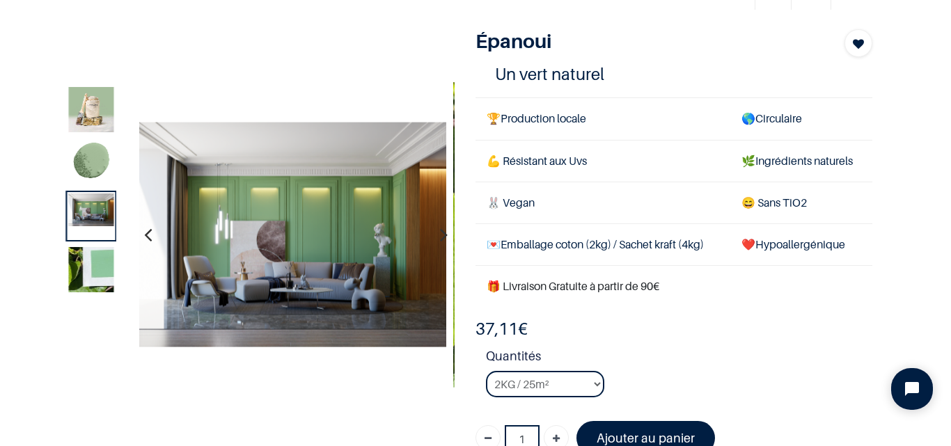
scroll to position [209, 0]
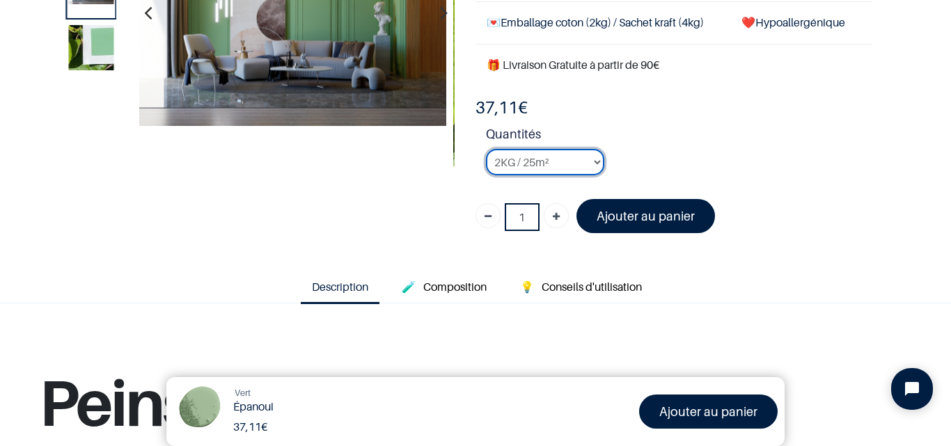
click at [593, 159] on select "2KG / 25m² 4KG / 50m² 8KG / 100m² Testeur" at bounding box center [545, 162] width 118 height 26
select select "106"
click at [486, 149] on select "2KG / 25m² 4KG / 50m² 8KG / 100m² Testeur" at bounding box center [545, 162] width 118 height 26
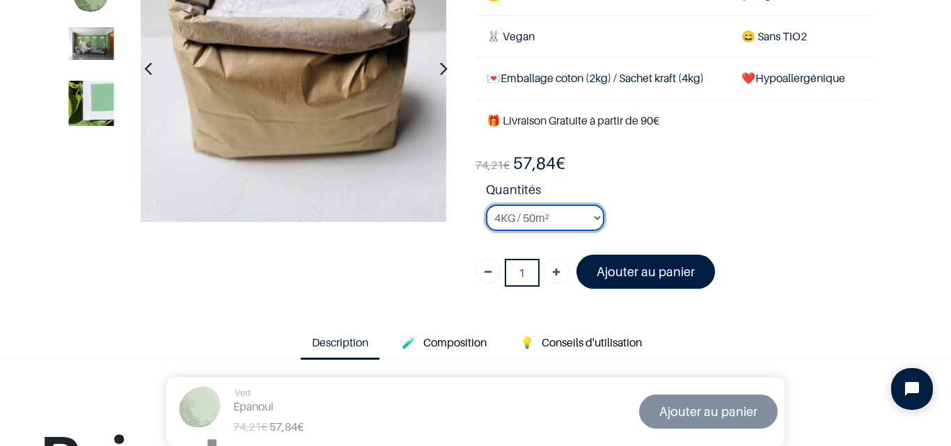
scroll to position [70, 0]
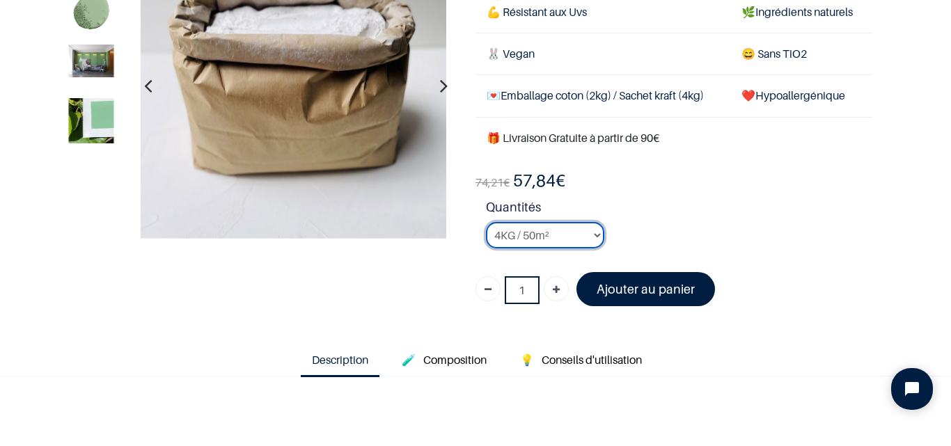
scroll to position [139, 0]
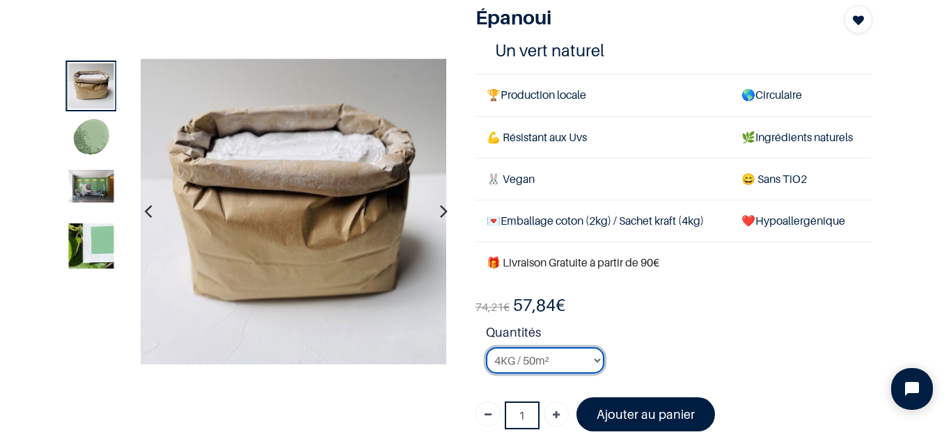
scroll to position [139, 0]
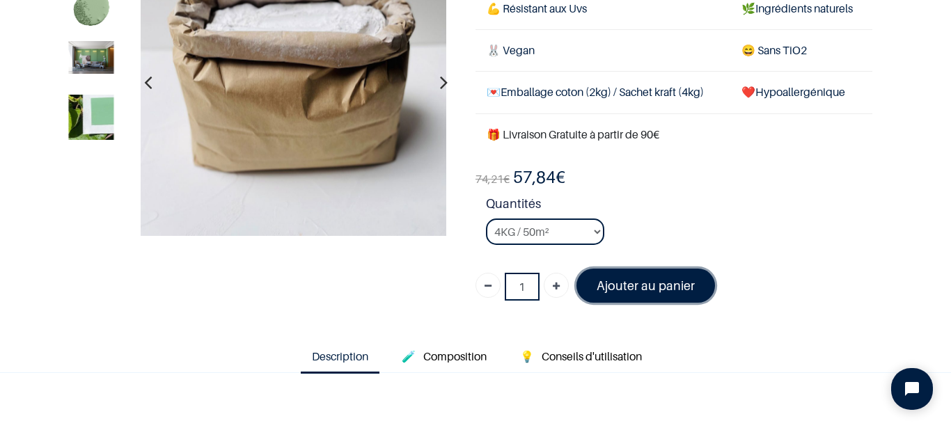
click at [671, 288] on font "Ajouter au panier" at bounding box center [646, 286] width 98 height 15
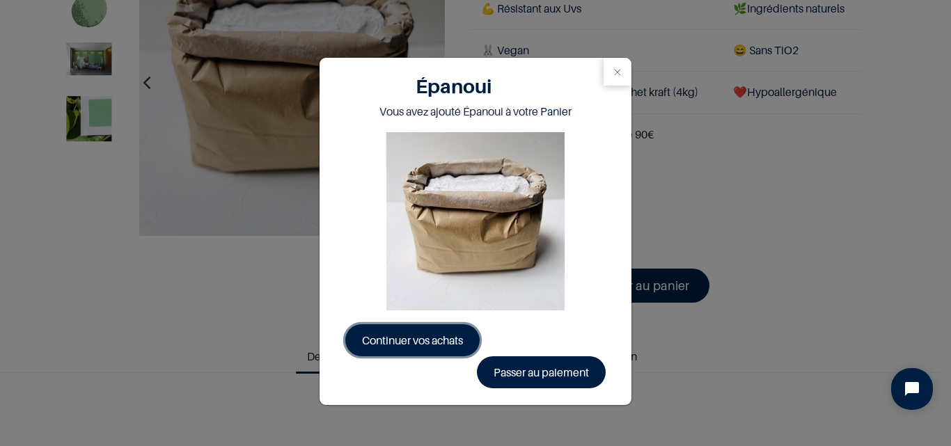
click at [433, 343] on span "Continuer vos achats" at bounding box center [412, 341] width 101 height 14
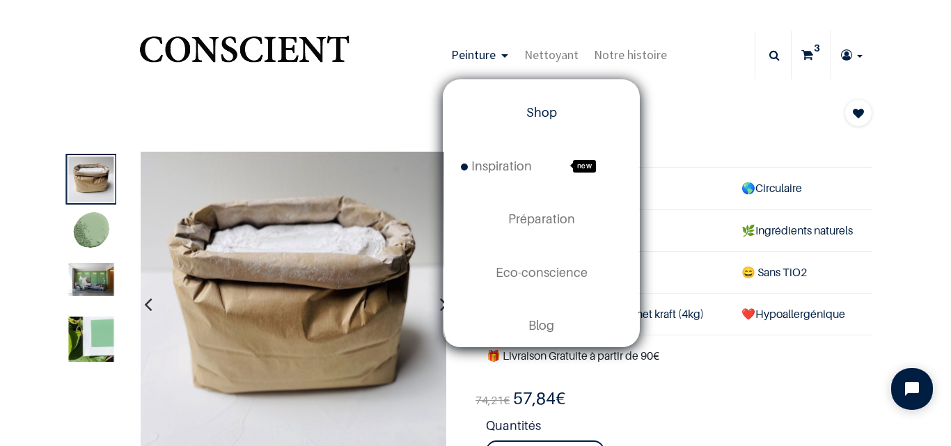
click at [540, 115] on span "Shop" at bounding box center [541, 112] width 31 height 15
click at [533, 114] on span "Shop" at bounding box center [541, 112] width 31 height 15
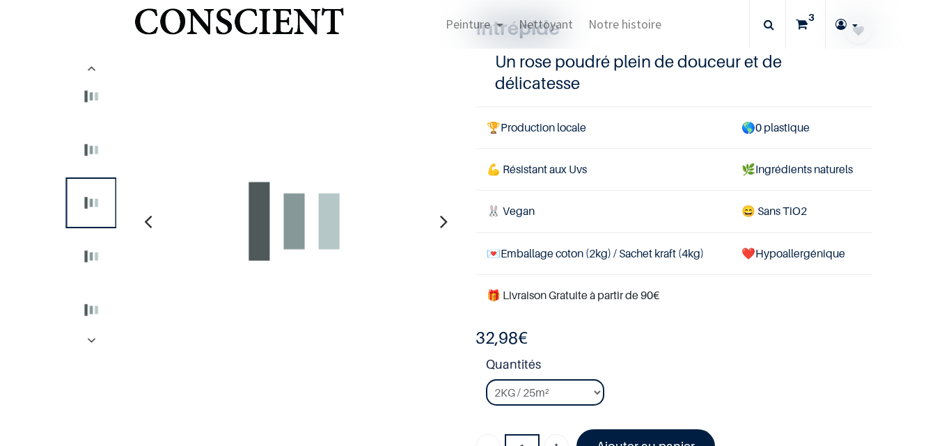
scroll to position [279, 0]
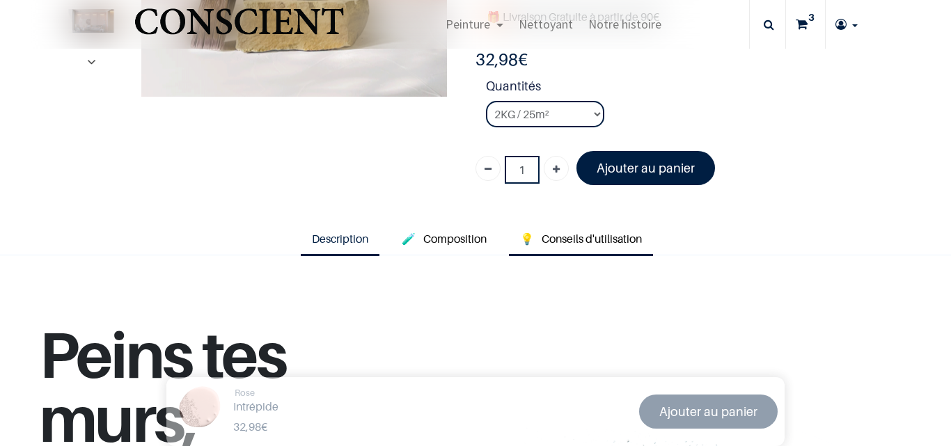
type input "[EMAIL_ADDRESS][DOMAIN_NAME]"
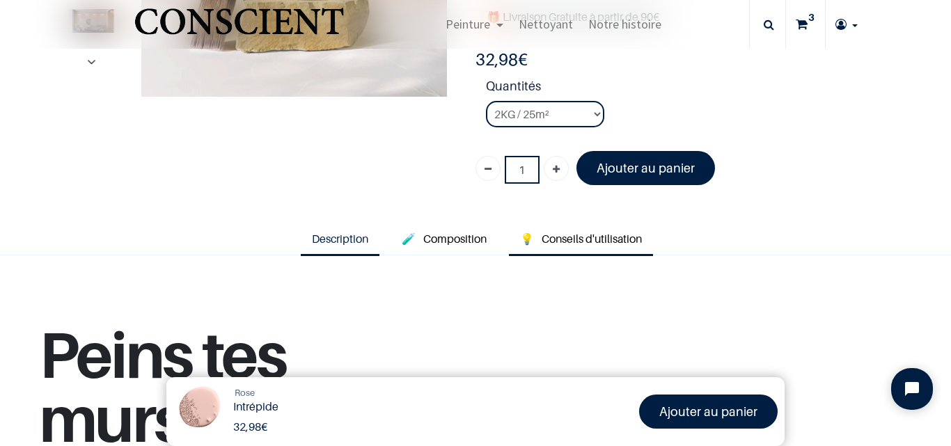
scroll to position [0, 0]
click at [486, 101] on select "2KG / 25m² 4KG / 50m² 8KG / 100m² Testeur" at bounding box center [545, 114] width 118 height 26
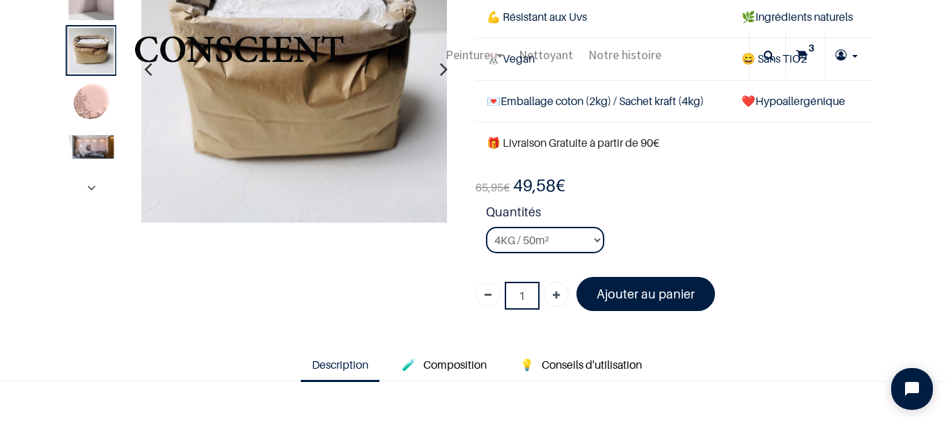
scroll to position [139, 0]
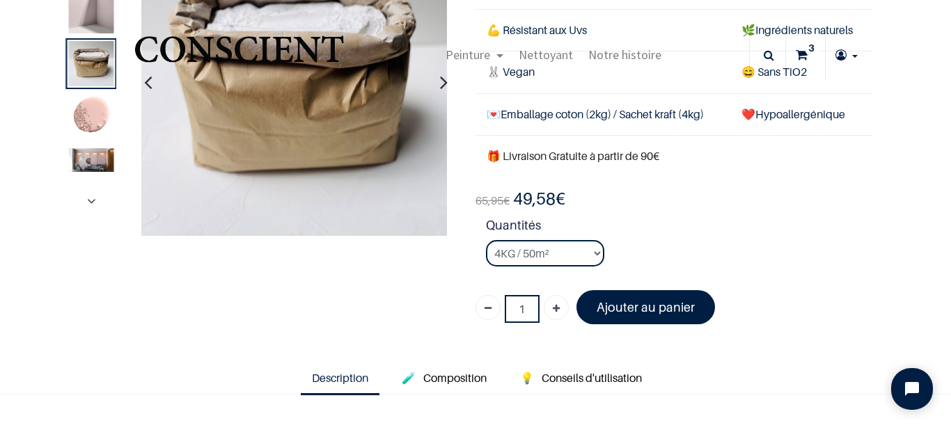
click at [580, 254] on select "2KG / 25m² 4KG / 50m² 8KG / 100m² Testeur" at bounding box center [545, 253] width 118 height 26
click at [486, 240] on select "2KG / 25m² 4KG / 50m² 8KG / 100m² Testeur" at bounding box center [545, 253] width 118 height 26
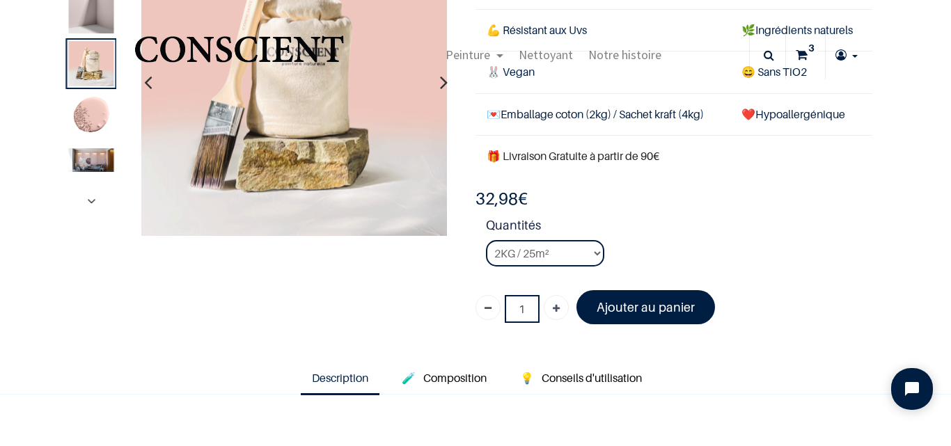
click at [572, 253] on select "2KG / 25m² 4KG / 50m² 8KG / 100m² Testeur" at bounding box center [545, 253] width 118 height 26
select select "11"
click at [486, 240] on select "2KG / 25m² 4KG / 50m² 8KG / 100m² Testeur" at bounding box center [545, 253] width 118 height 26
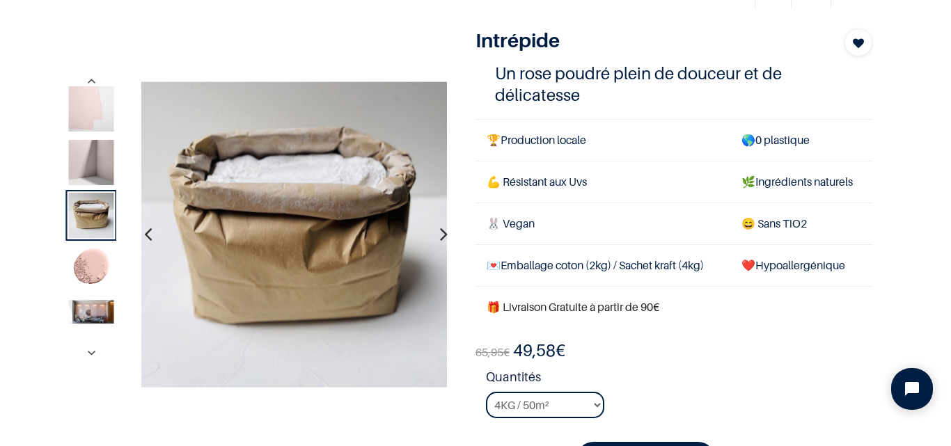
scroll to position [70, 0]
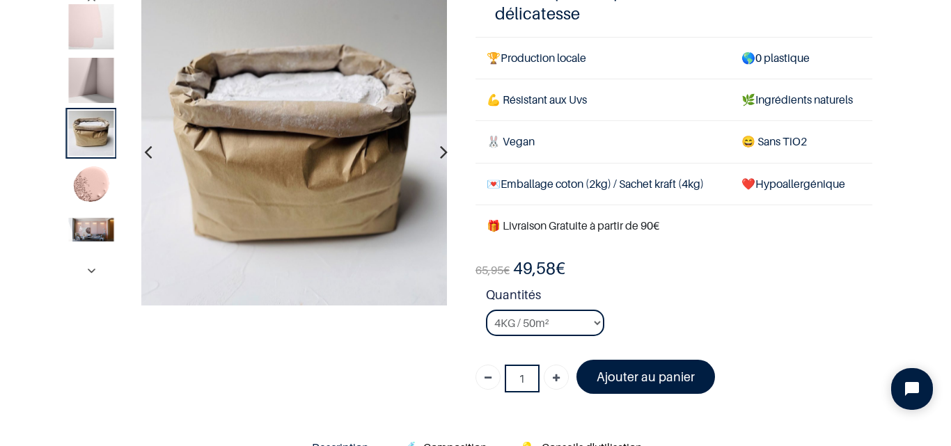
scroll to position [209, 0]
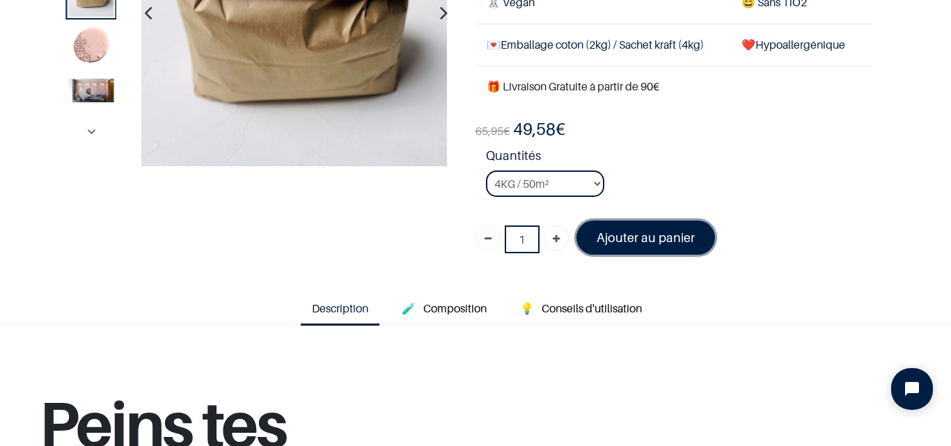
click at [670, 242] on font "Ajouter au panier" at bounding box center [646, 237] width 98 height 15
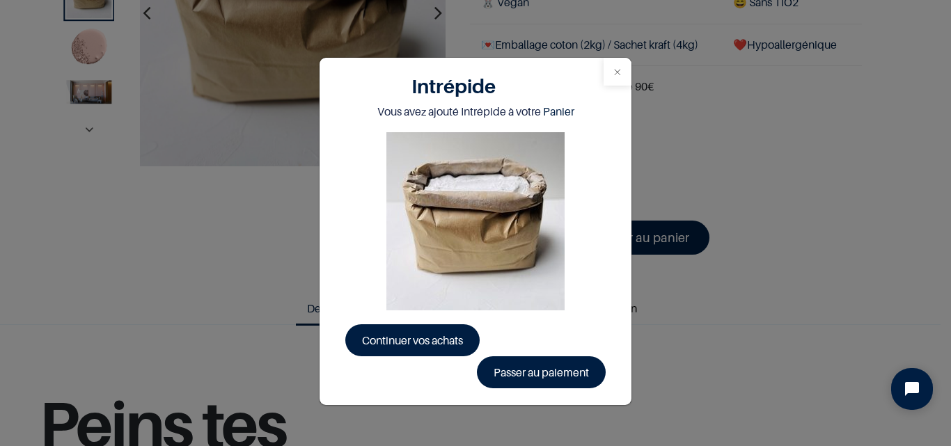
click at [614, 67] on button "Close" at bounding box center [618, 72] width 28 height 28
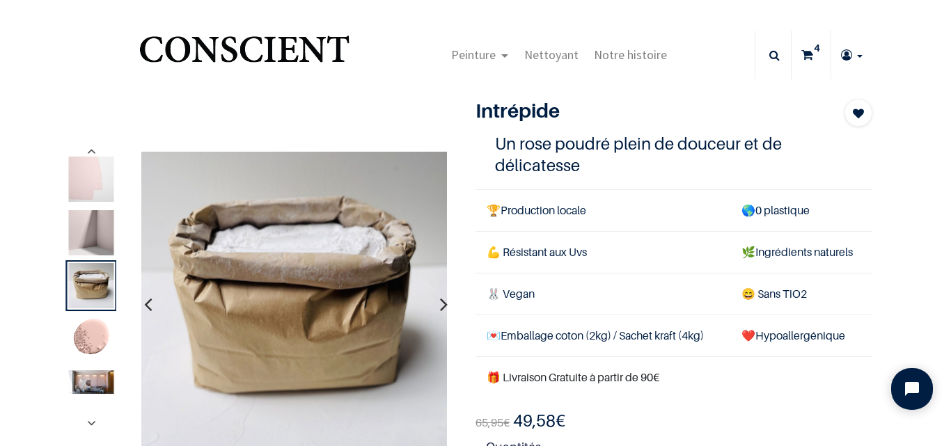
click at [811, 53] on sup "4" at bounding box center [817, 48] width 13 height 14
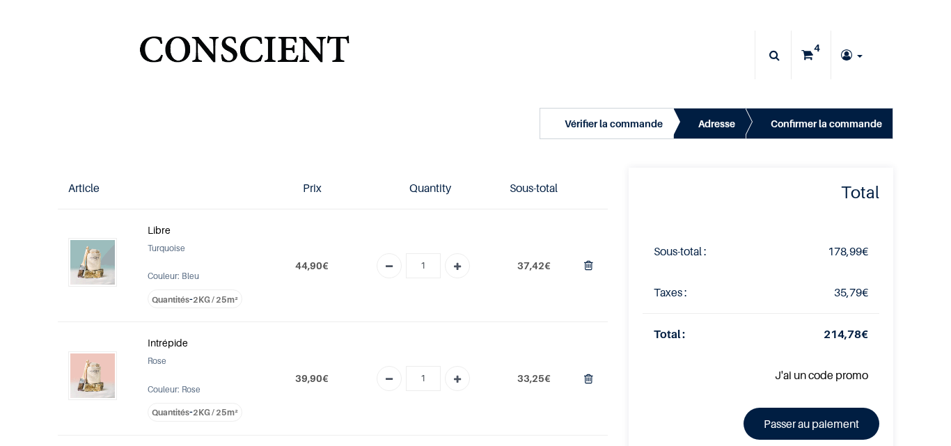
scroll to position [139, 0]
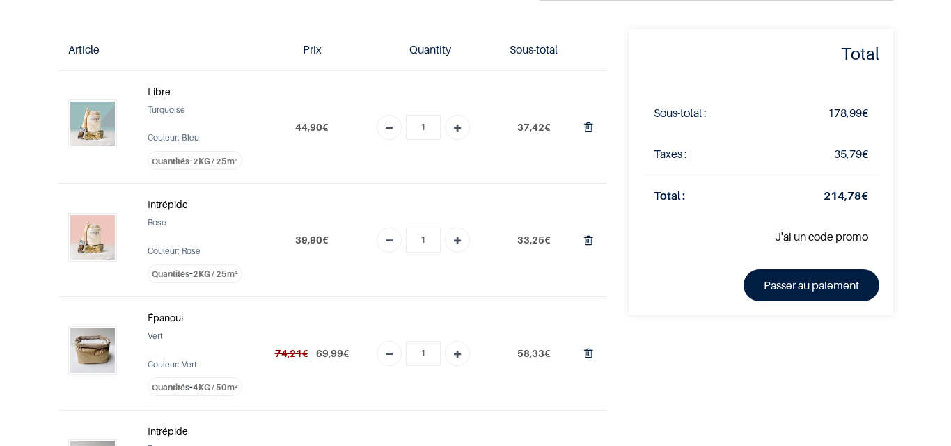
type input "[EMAIL_ADDRESS][DOMAIN_NAME]"
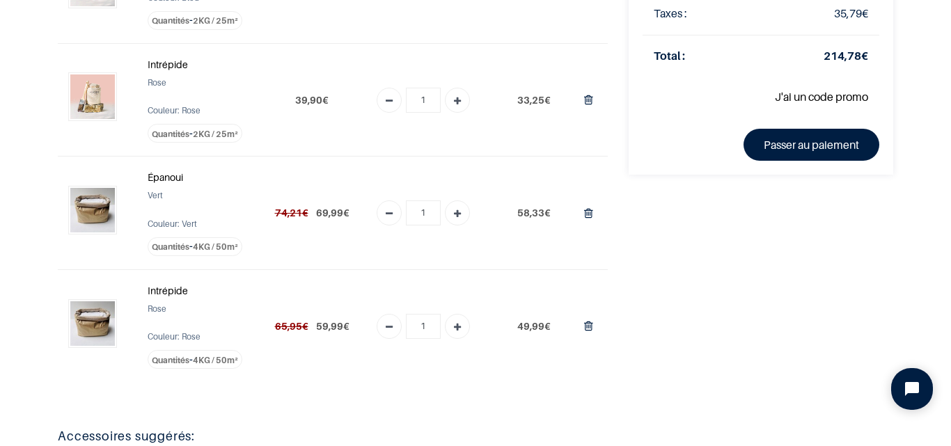
scroll to position [209, 0]
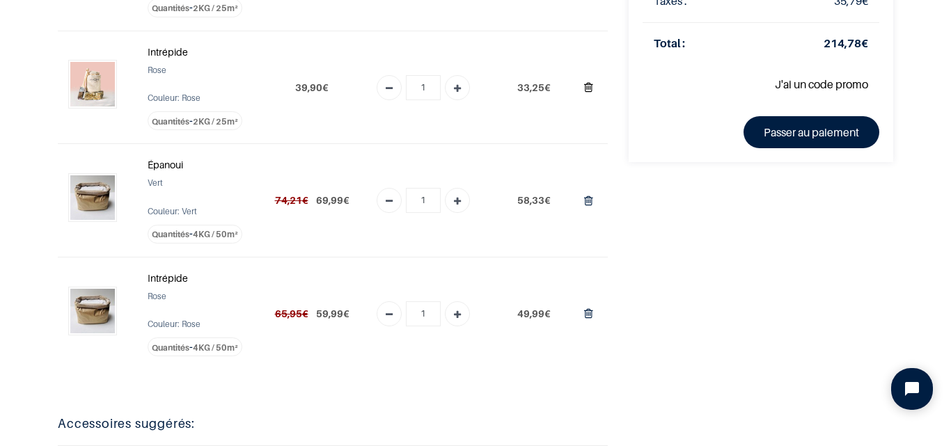
click at [584, 88] on icon "Supprimer du panier" at bounding box center [588, 87] width 9 height 19
type input "0"
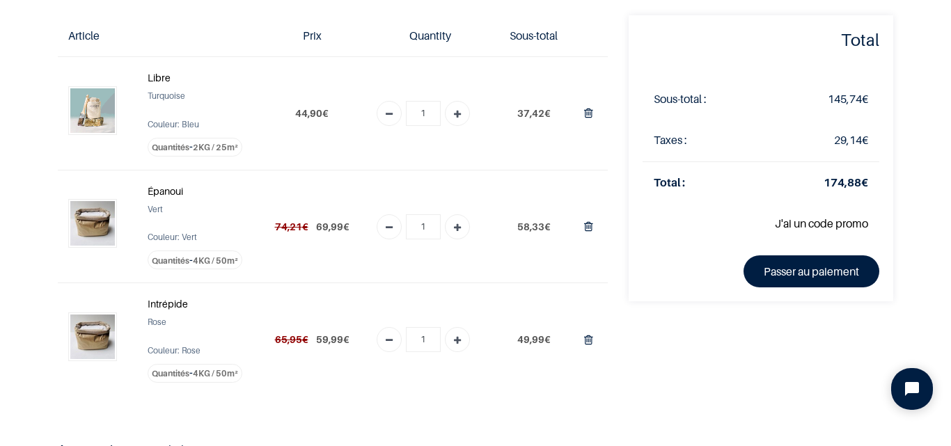
scroll to position [139, 0]
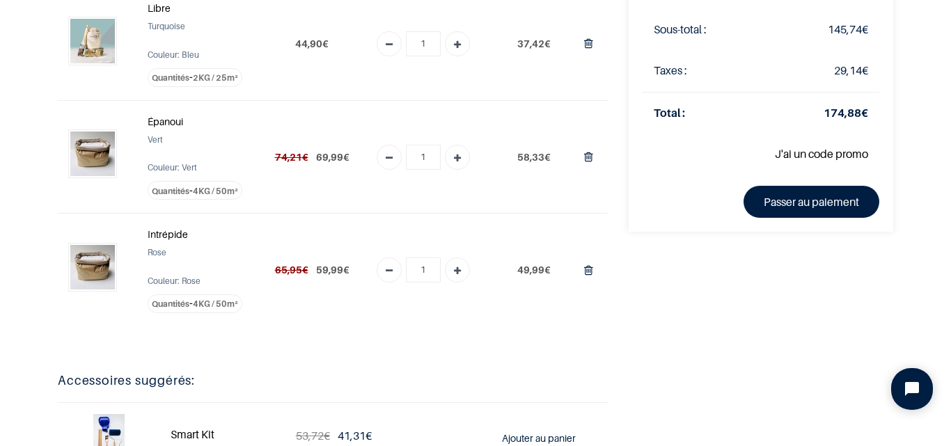
click at [454, 44] on icon "Add one" at bounding box center [457, 45] width 7 height 25
type input "2"
click at [386, 45] on icon "Remove one" at bounding box center [389, 45] width 7 height 25
type input "1"
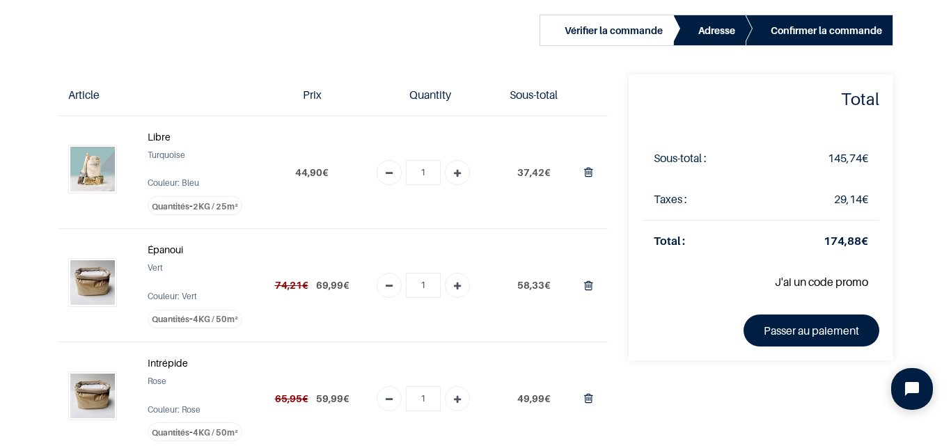
scroll to position [70, 0]
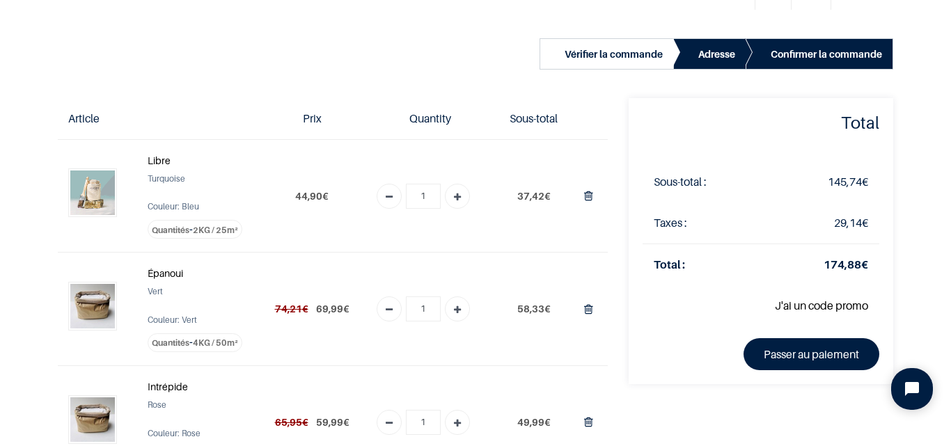
click at [161, 158] on strong "Libre" at bounding box center [159, 161] width 23 height 12
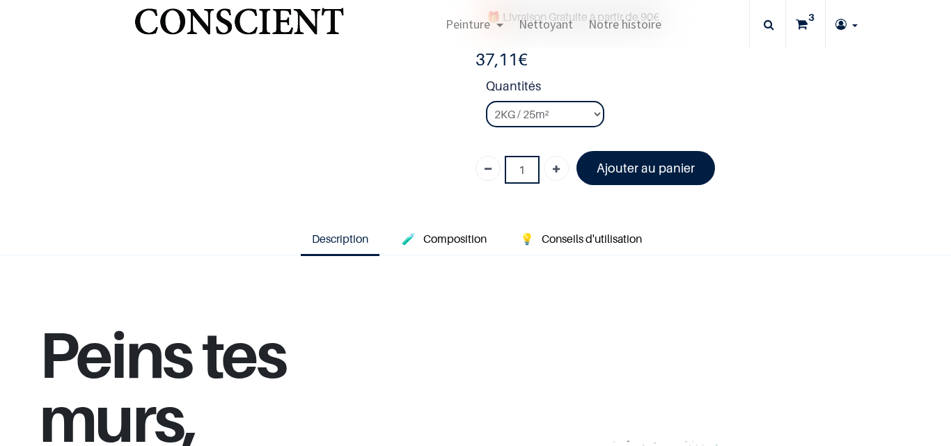
type input "[EMAIL_ADDRESS][DOMAIN_NAME]"
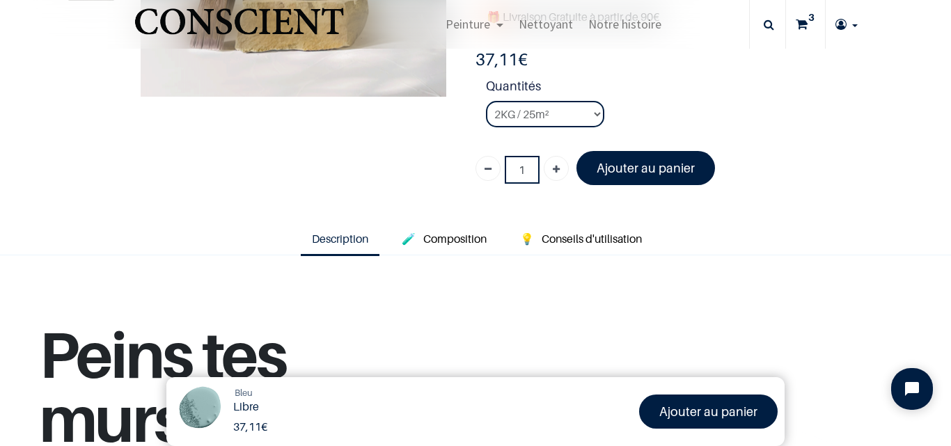
scroll to position [209, 0]
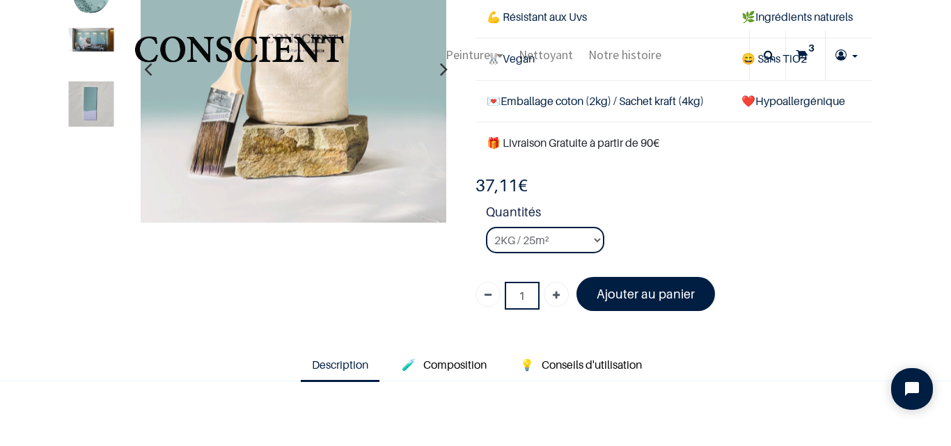
scroll to position [139, 0]
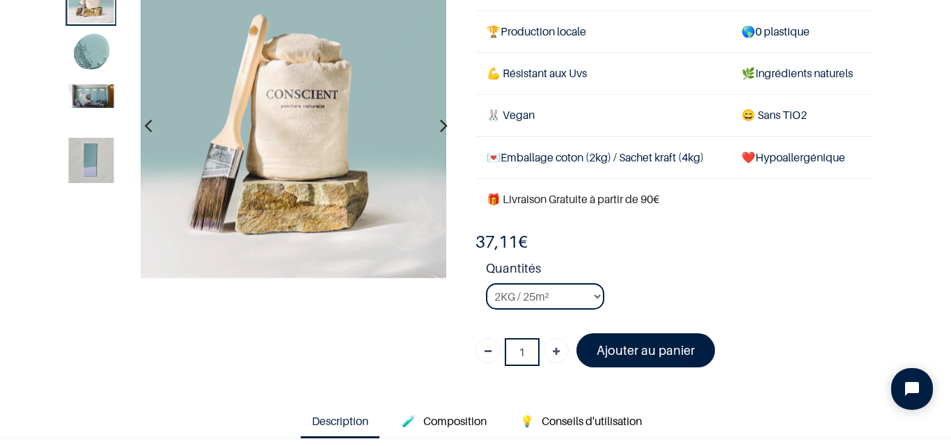
scroll to position [139, 0]
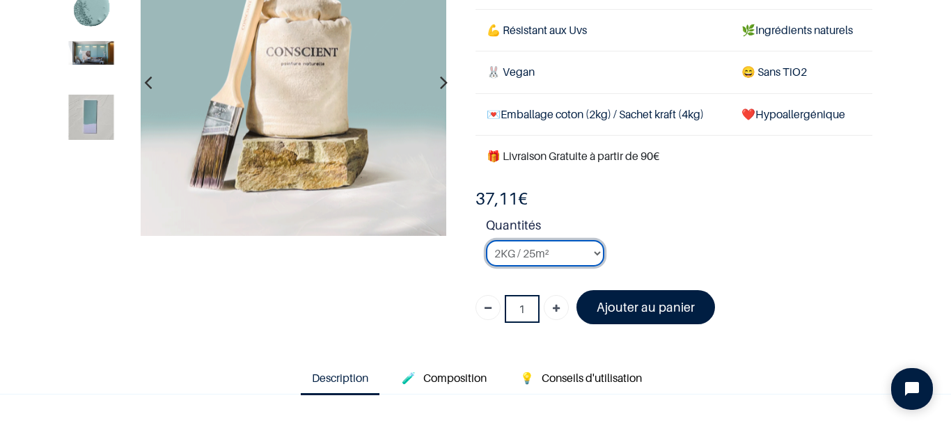
click at [588, 255] on select "2KG / 25m² 4KG / 50m² 8KG / 100m² Testeur" at bounding box center [545, 253] width 118 height 26
select select "14"
click at [486, 240] on select "2KG / 25m² 4KG / 50m² 8KG / 100m² Testeur" at bounding box center [545, 253] width 118 height 26
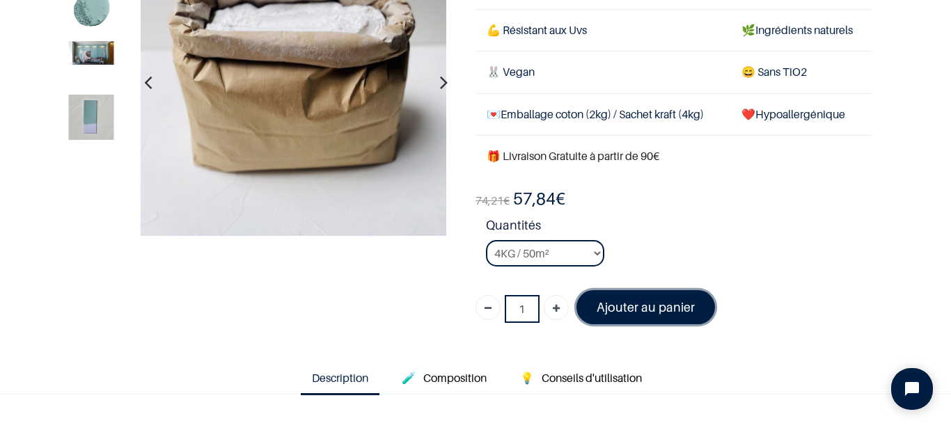
click at [653, 312] on font "Ajouter au panier" at bounding box center [646, 307] width 98 height 15
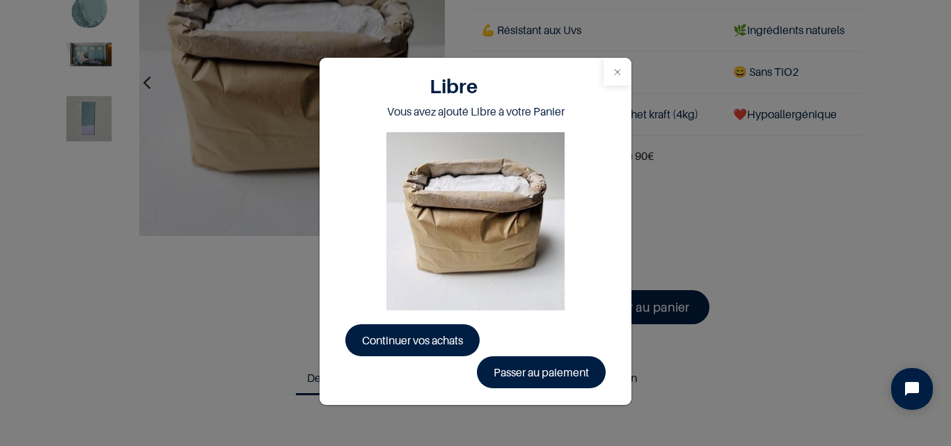
click at [620, 71] on button "Close" at bounding box center [618, 72] width 28 height 28
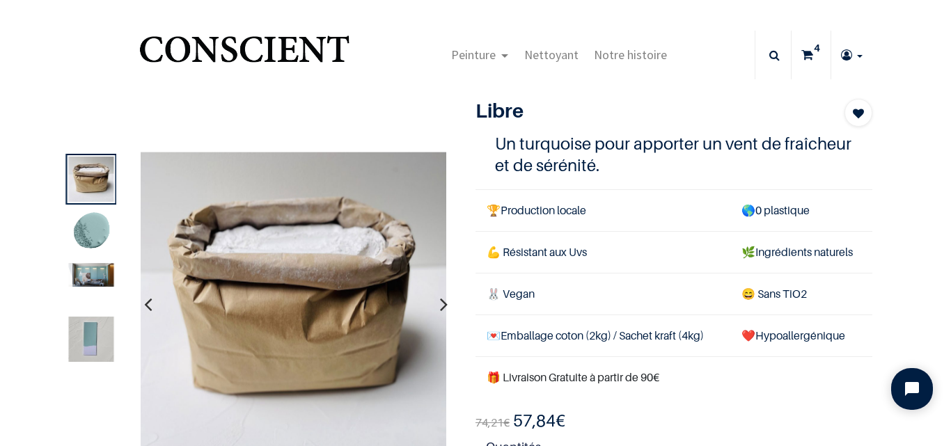
click at [811, 52] on sup "4" at bounding box center [817, 48] width 13 height 14
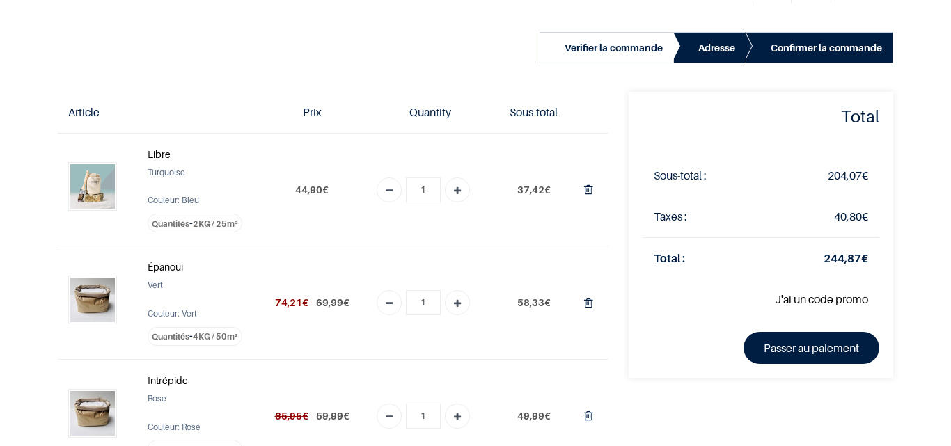
type input "[EMAIL_ADDRESS][DOMAIN_NAME]"
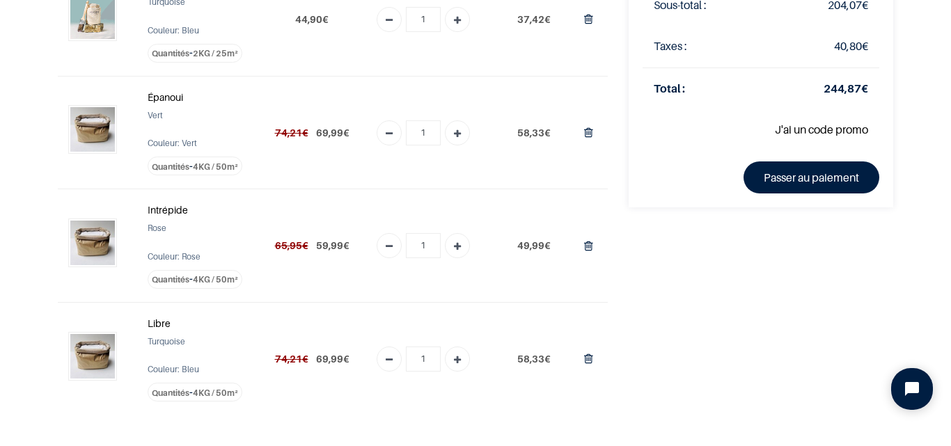
scroll to position [139, 0]
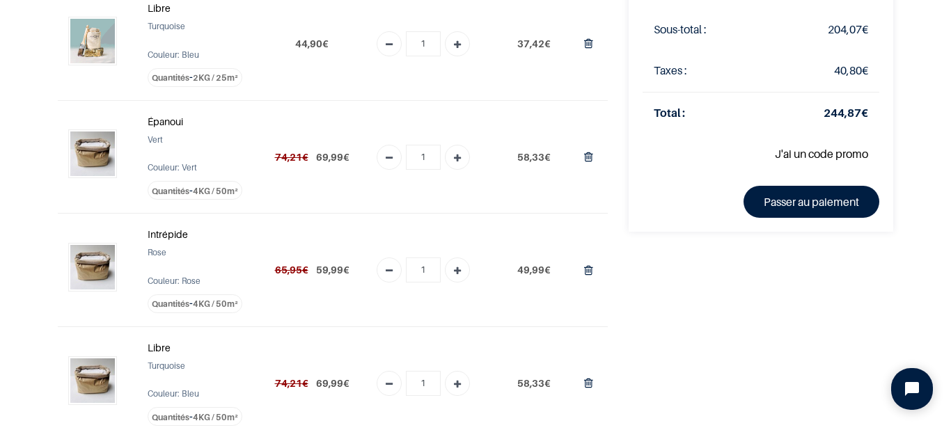
click at [457, 45] on icon "Add one" at bounding box center [457, 45] width 7 height 25
type input "2"
click at [584, 47] on icon "Supprimer du panier" at bounding box center [588, 43] width 9 height 19
type input "0"
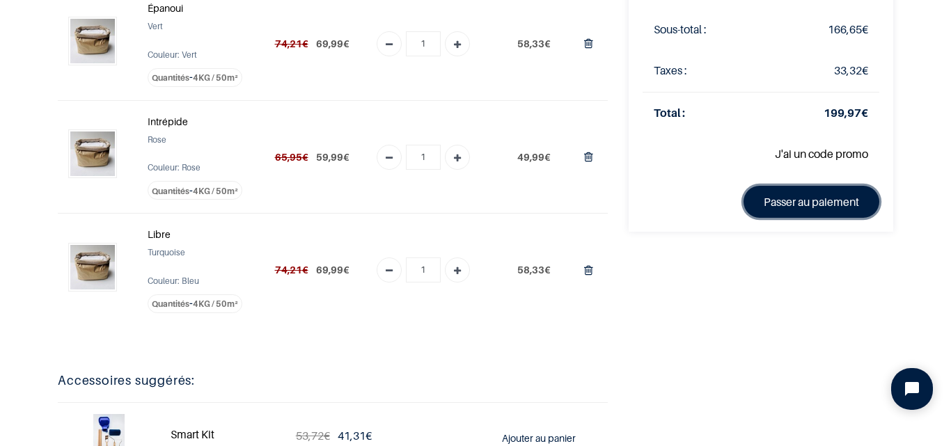
click at [786, 205] on link "Passer au paiement" at bounding box center [812, 202] width 136 height 32
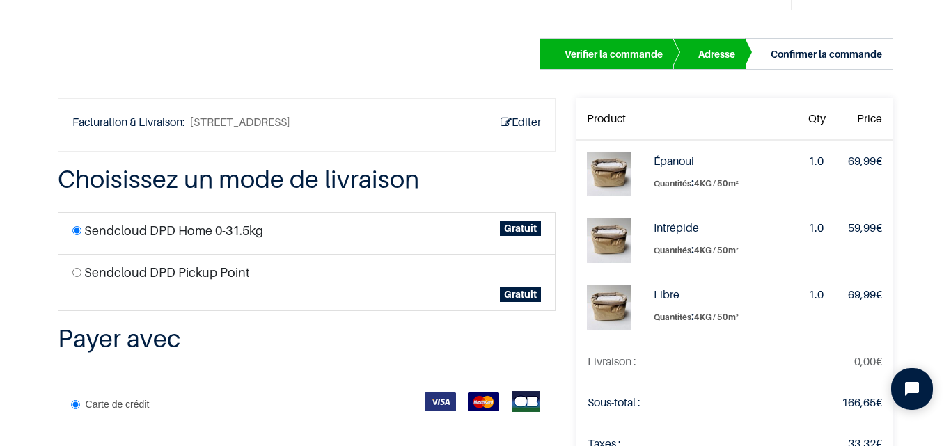
click at [80, 270] on input "radio" at bounding box center [76, 272] width 9 height 9
radio input "true"
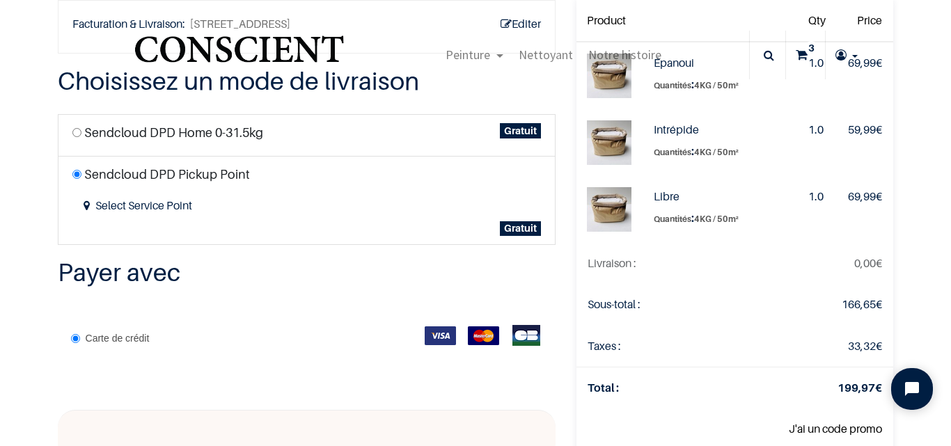
scroll to position [70, 0]
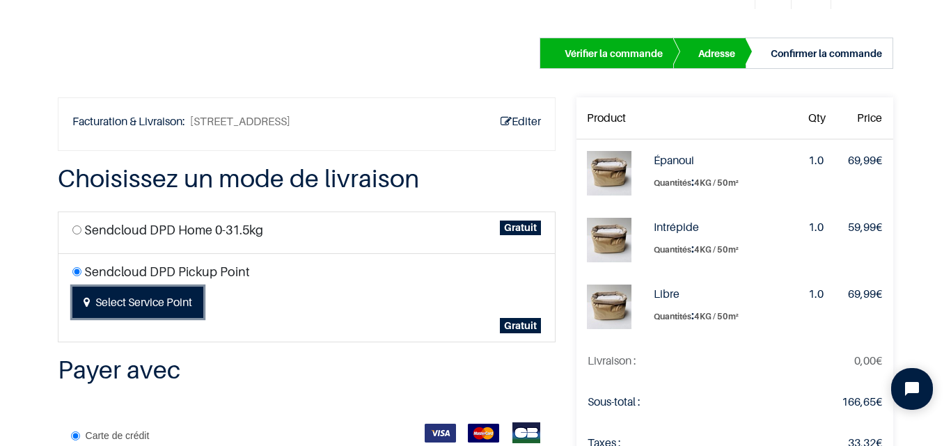
click at [143, 298] on button "Select Service Point" at bounding box center [137, 303] width 131 height 32
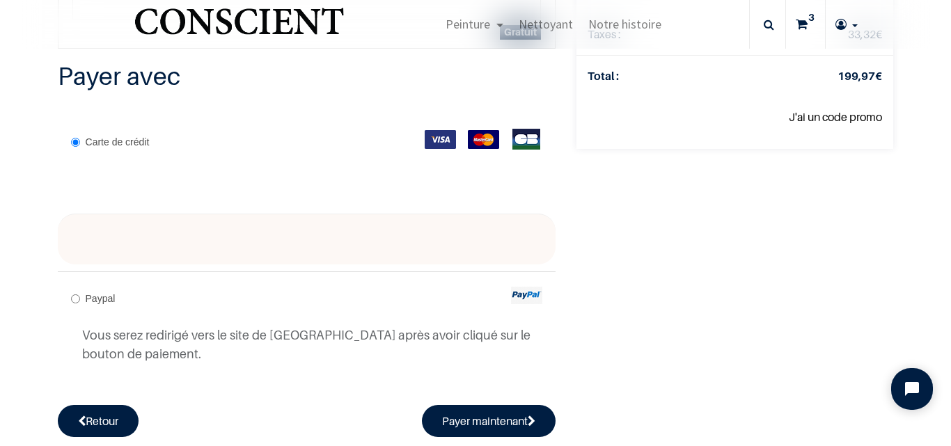
scroll to position [398, 0]
click at [73, 296] on input "Paypal" at bounding box center [75, 298] width 9 height 9
radio input "true"
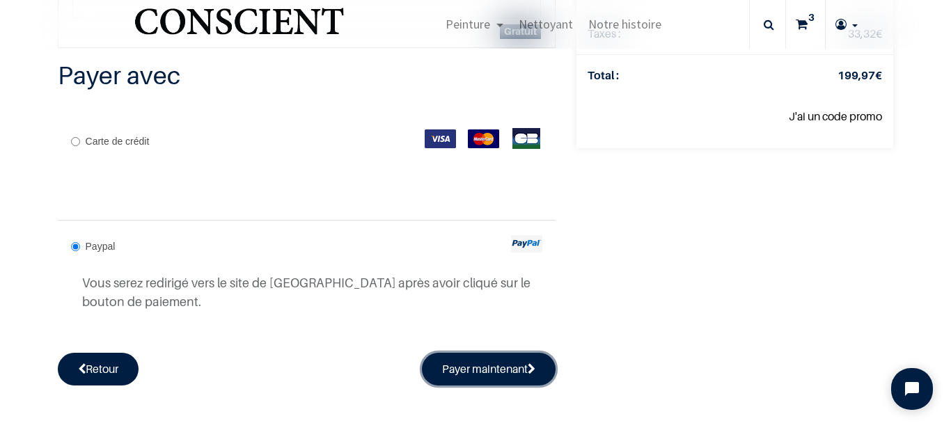
click at [481, 369] on button "Payer maintenant" at bounding box center [489, 369] width 134 height 32
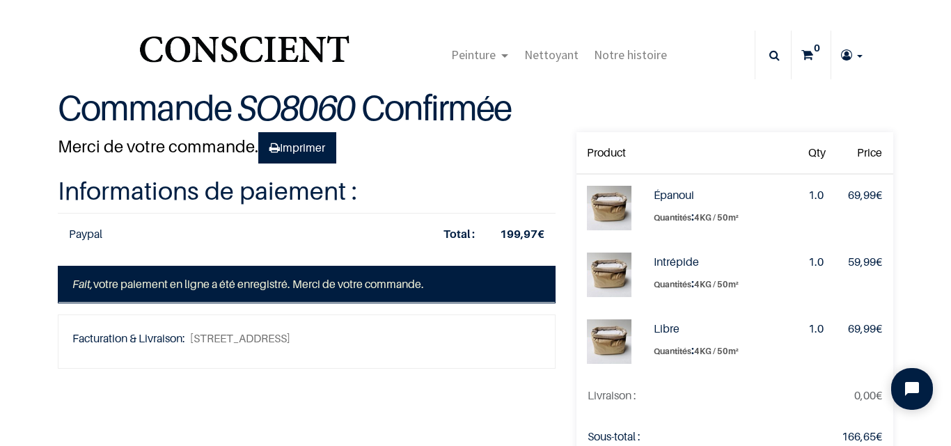
type input "[EMAIL_ADDRESS][DOMAIN_NAME]"
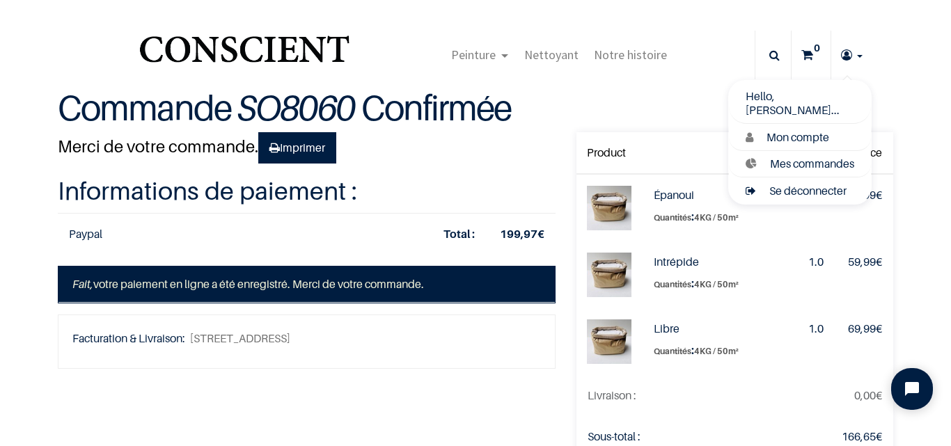
click at [827, 192] on span "Se déconnecter" at bounding box center [807, 191] width 77 height 14
